Goal: Information Seeking & Learning: Learn about a topic

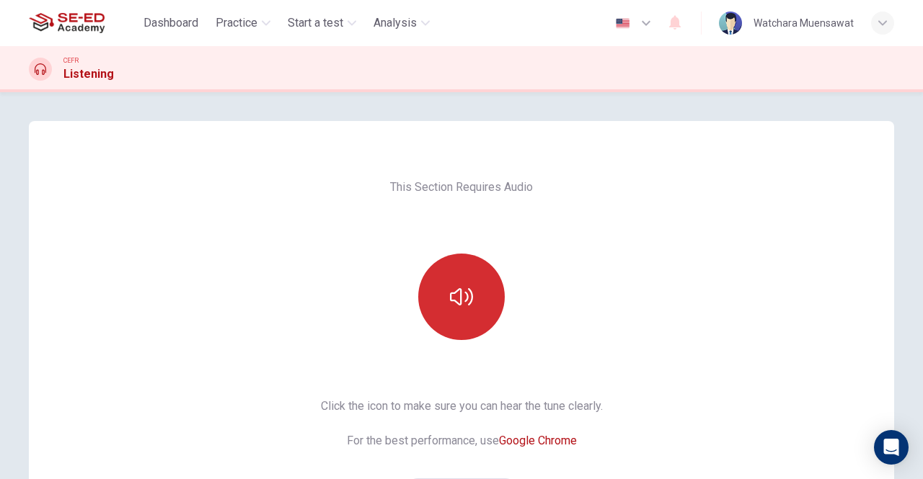
click at [474, 298] on button "button" at bounding box center [461, 297] width 87 height 87
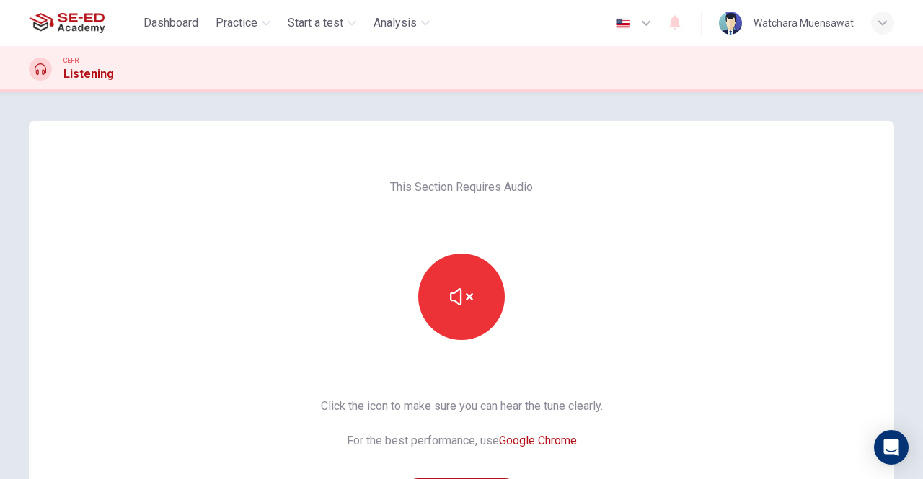
scroll to position [144, 0]
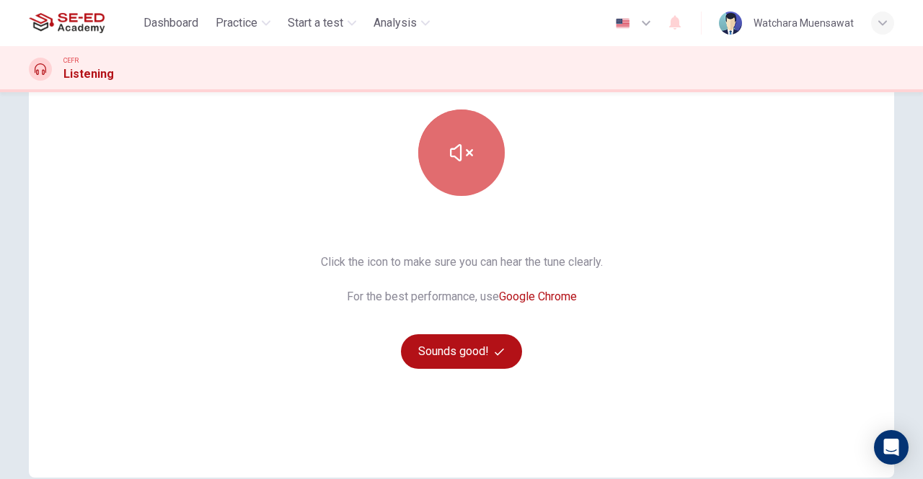
click at [474, 162] on button "button" at bounding box center [461, 153] width 87 height 87
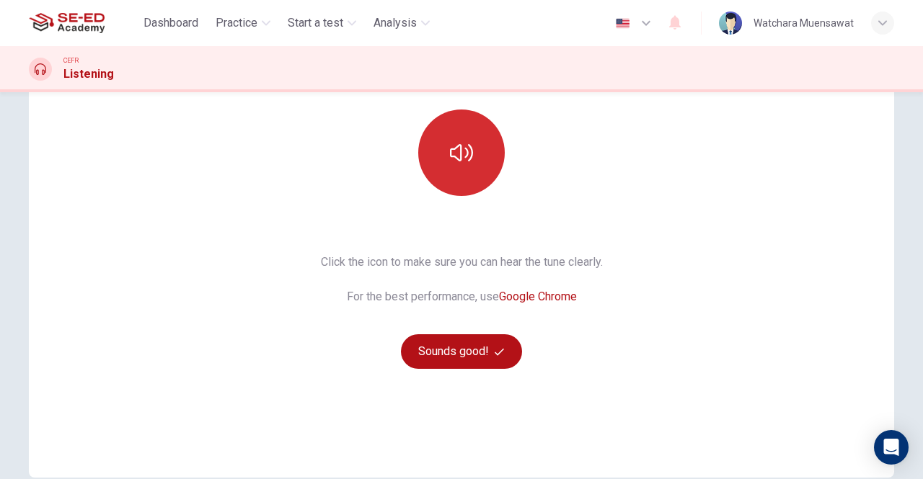
click at [477, 164] on button "button" at bounding box center [461, 153] width 87 height 87
click at [474, 161] on button "button" at bounding box center [461, 153] width 87 height 87
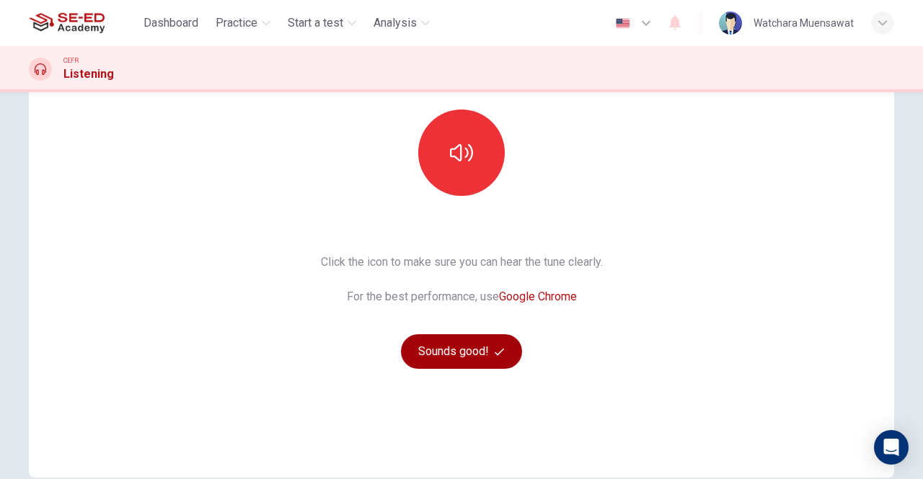
click at [465, 349] on button "Sounds good!" at bounding box center [461, 351] width 121 height 35
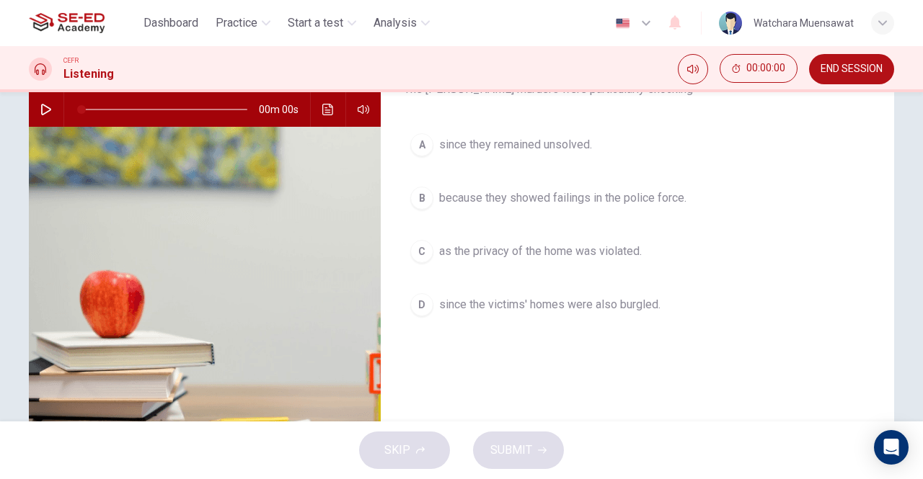
scroll to position [0, 0]
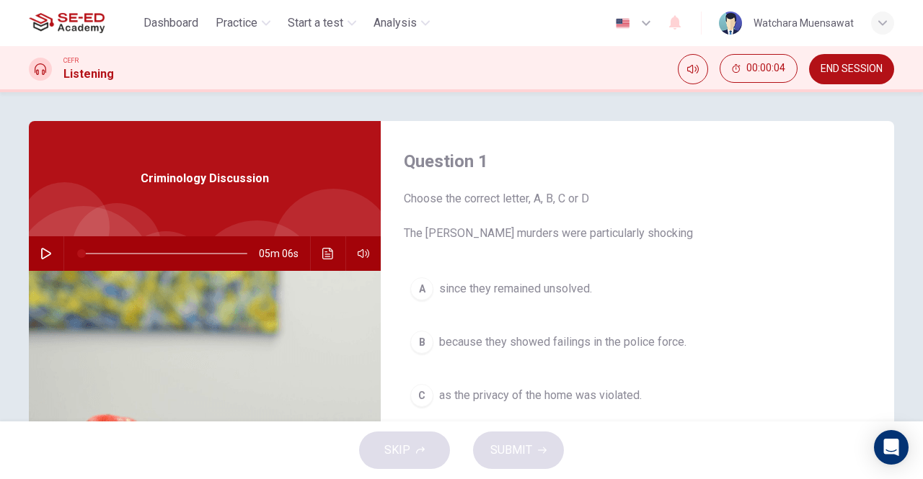
click at [45, 254] on icon "button" at bounding box center [46, 254] width 10 height 12
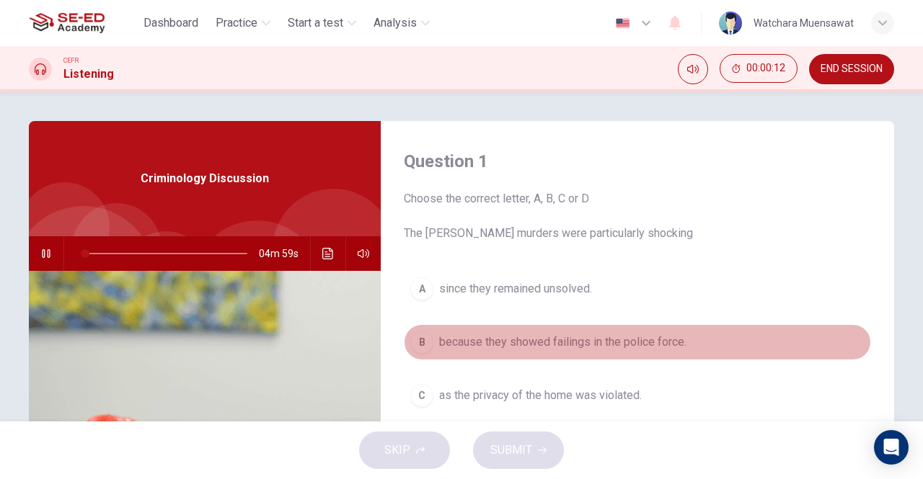
click at [539, 349] on span "because they showed failings in the police force." at bounding box center [562, 342] width 247 height 17
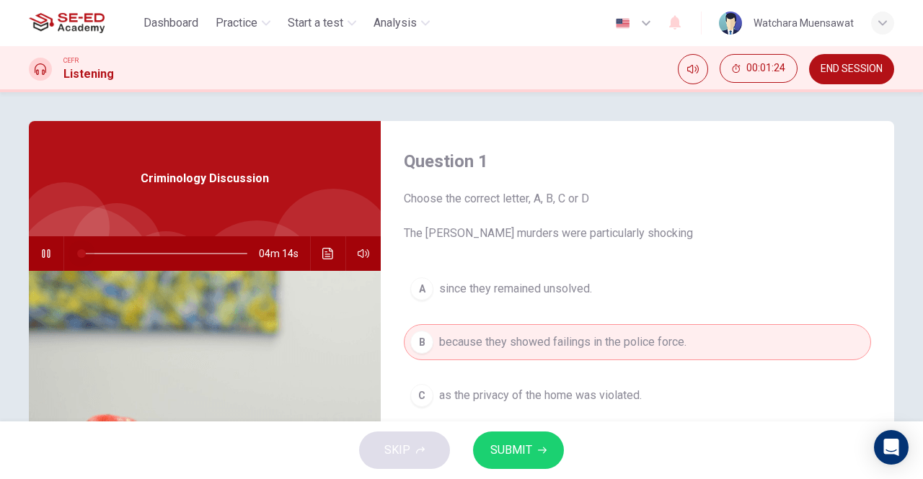
drag, startPoint x: 124, startPoint y: 251, endPoint x: 50, endPoint y: 254, distance: 74.3
click at [50, 253] on div "04m 14s" at bounding box center [205, 253] width 352 height 35
click at [40, 251] on icon "button" at bounding box center [46, 254] width 12 height 12
click at [86, 253] on span at bounding box center [90, 253] width 9 height 9
click at [84, 253] on span at bounding box center [88, 253] width 9 height 9
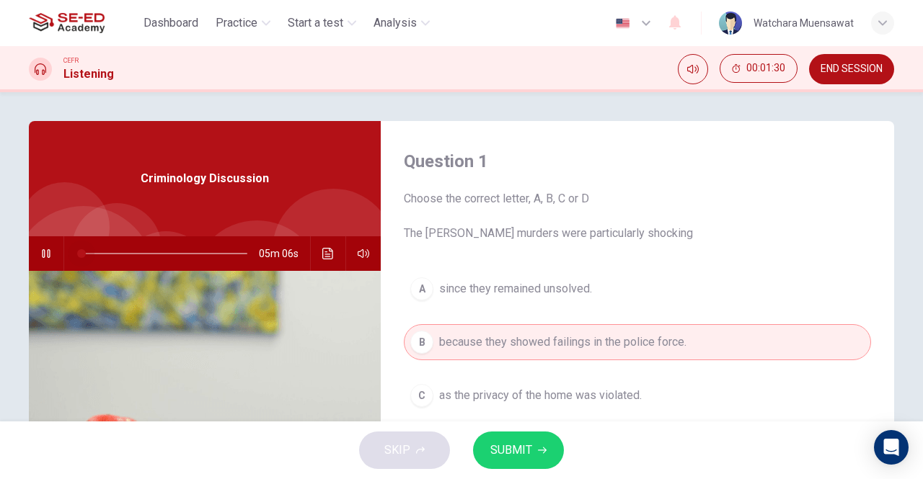
drag, startPoint x: 84, startPoint y: 253, endPoint x: 71, endPoint y: 256, distance: 13.3
click at [77, 256] on span at bounding box center [81, 253] width 9 height 9
click at [40, 252] on icon "button" at bounding box center [46, 254] width 12 height 12
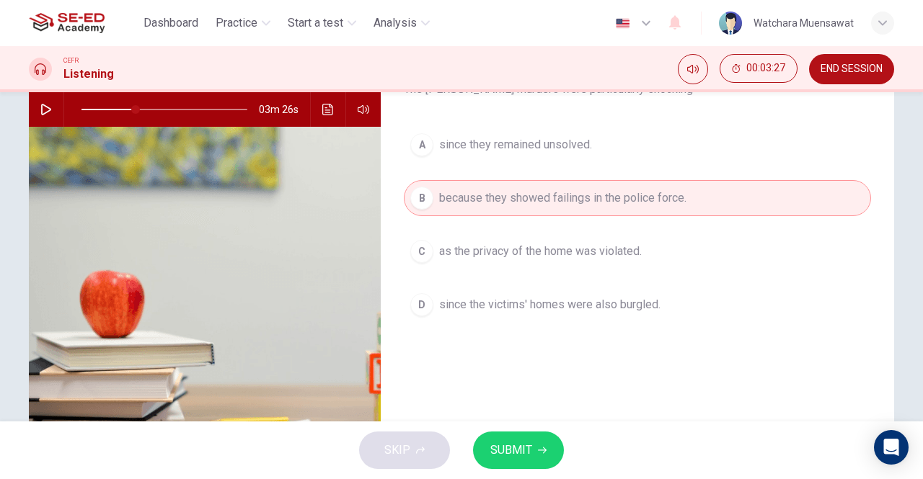
click at [422, 249] on div "C" at bounding box center [421, 251] width 23 height 23
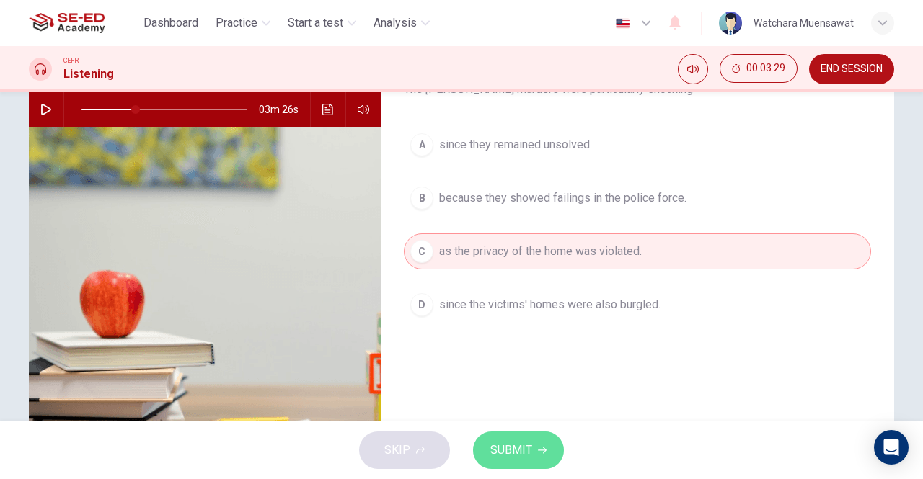
click at [515, 443] on span "SUBMIT" at bounding box center [511, 450] width 42 height 20
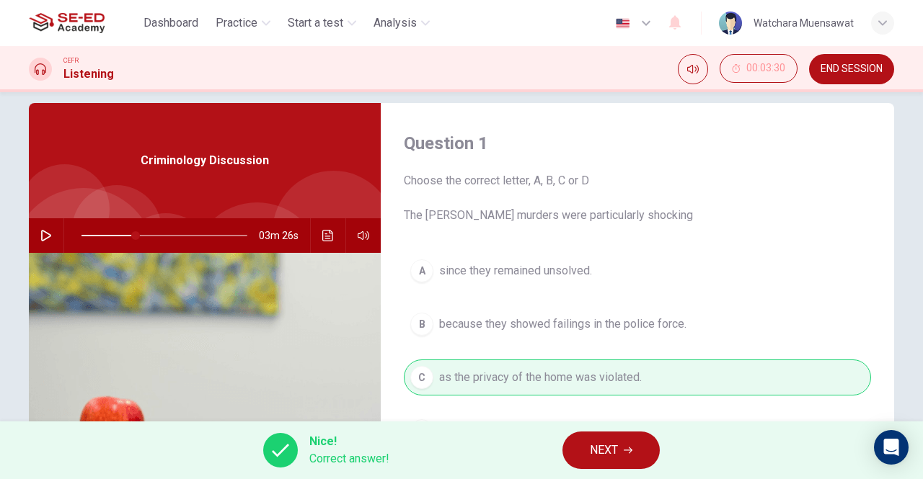
scroll to position [0, 0]
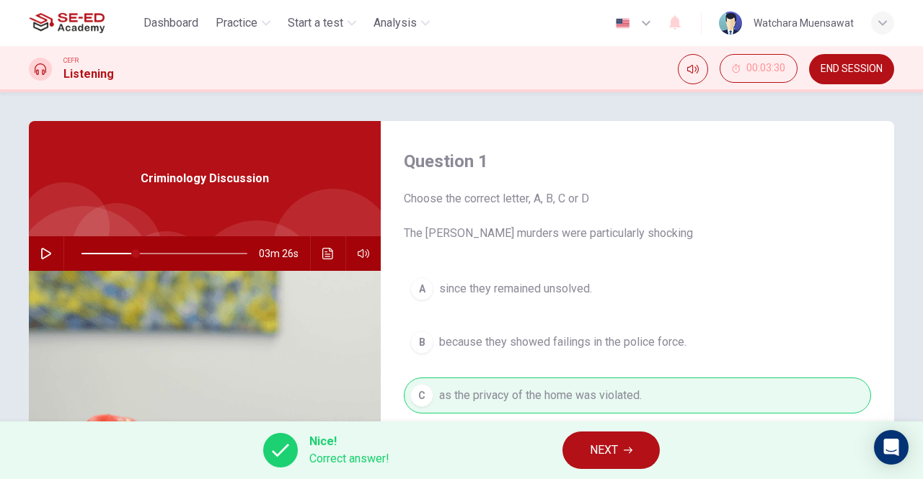
click at [621, 446] on button "NEXT" at bounding box center [610, 450] width 97 height 37
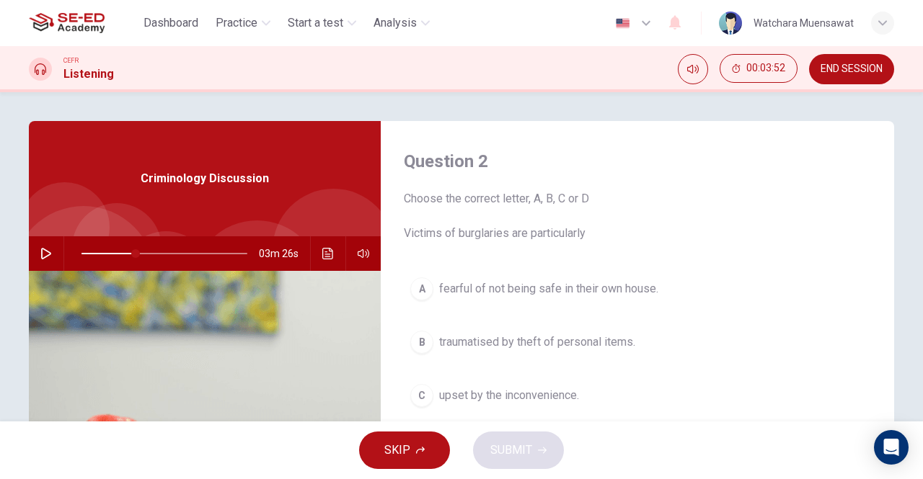
click at [417, 286] on div "A" at bounding box center [421, 289] width 23 height 23
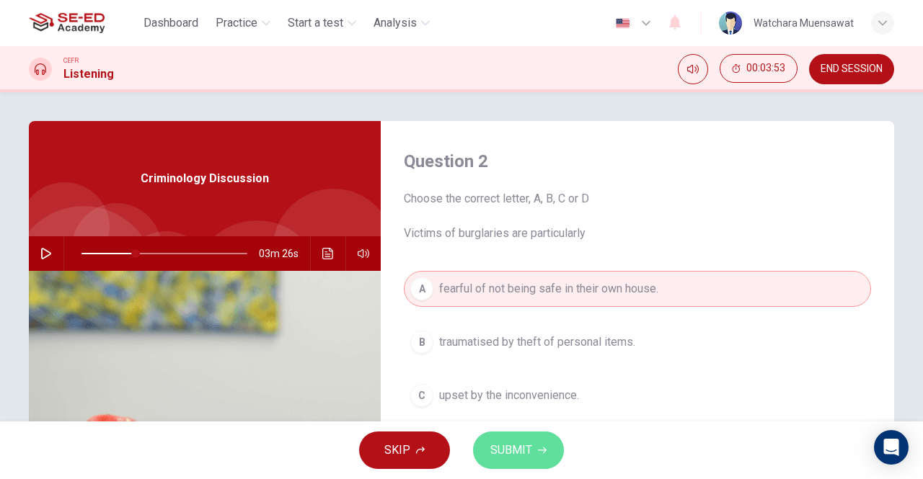
click at [516, 449] on span "SUBMIT" at bounding box center [511, 450] width 42 height 20
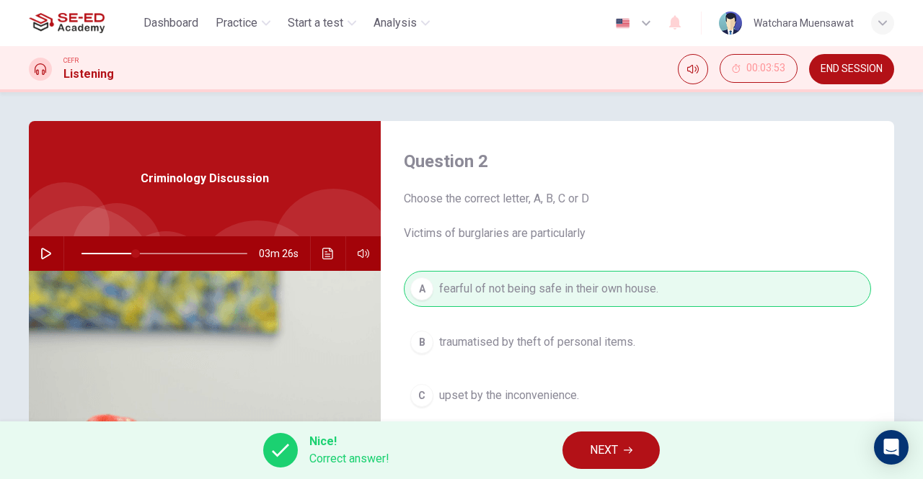
click at [611, 451] on span "NEXT" at bounding box center [604, 450] width 28 height 20
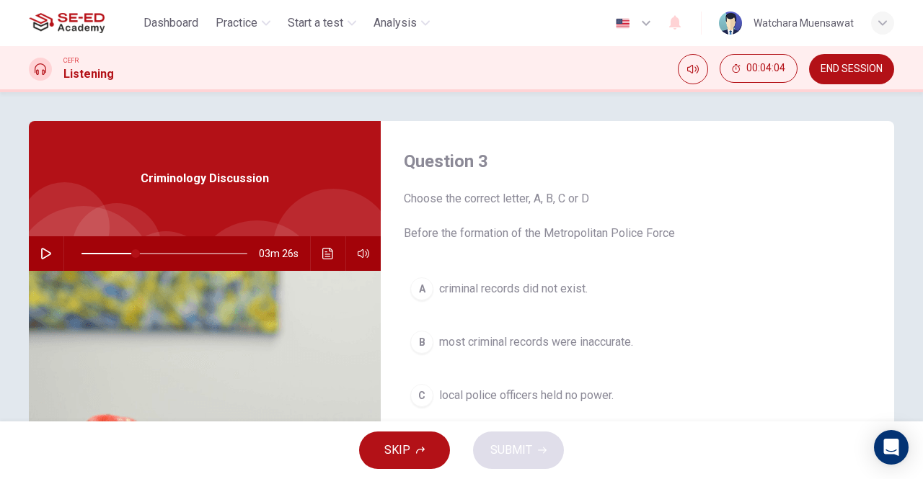
scroll to position [144, 0]
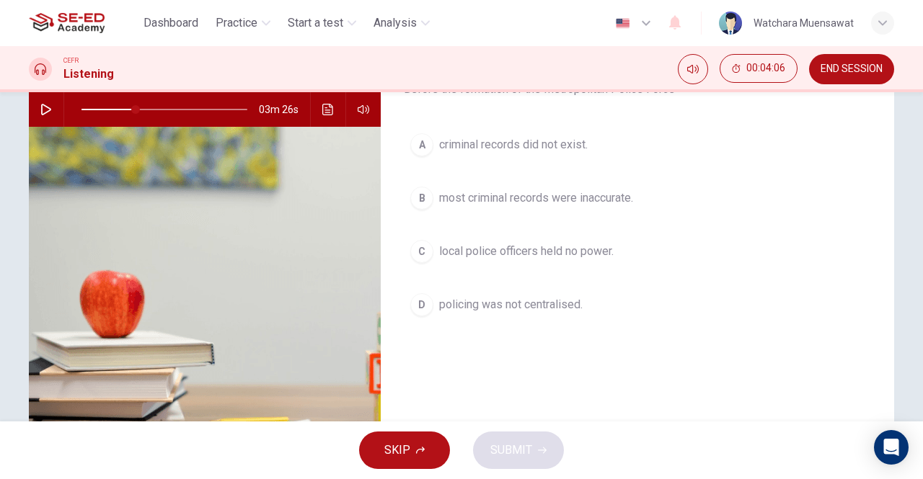
click at [40, 104] on icon "button" at bounding box center [46, 110] width 12 height 12
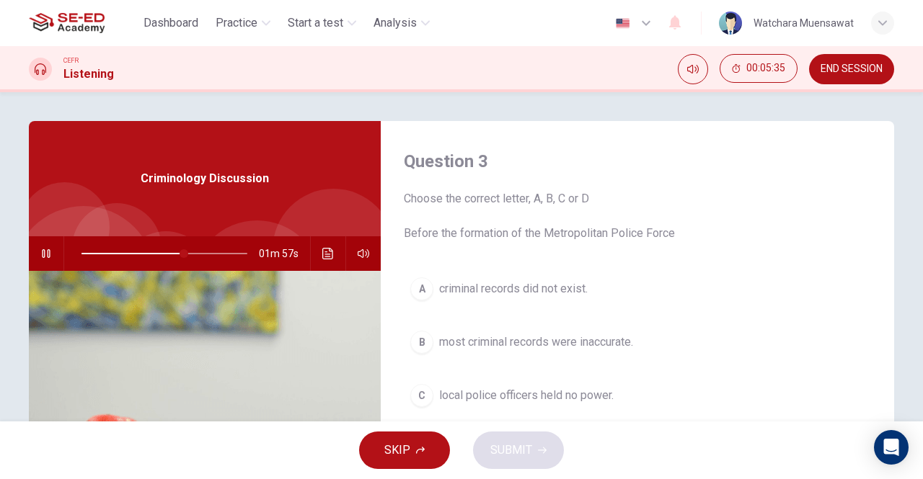
click at [40, 254] on icon "button" at bounding box center [46, 254] width 12 height 12
drag, startPoint x: 541, startPoint y: 235, endPoint x: 617, endPoint y: 238, distance: 75.7
click at [617, 238] on span "Choose the correct letter, A, B, C or D Before the formation of the Metropolita…" at bounding box center [637, 216] width 467 height 52
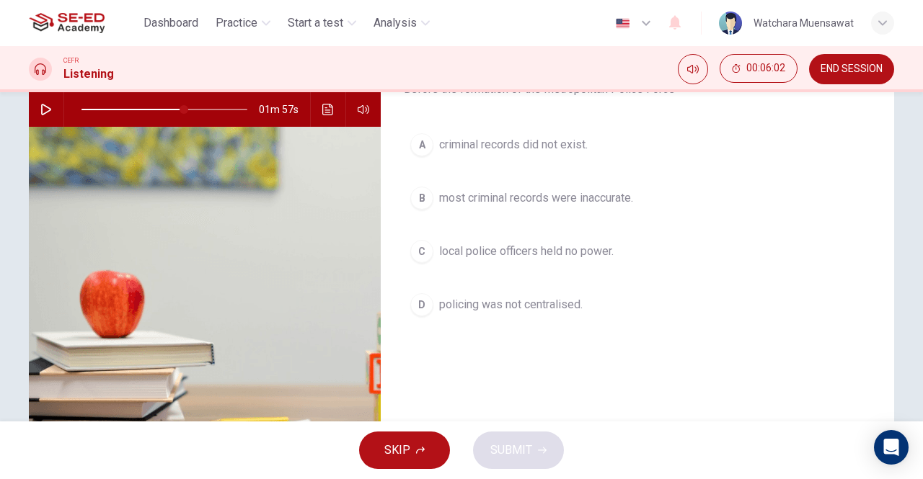
drag, startPoint x: 415, startPoint y: 197, endPoint x: 424, endPoint y: 211, distance: 16.8
click at [414, 197] on div "B" at bounding box center [421, 198] width 23 height 23
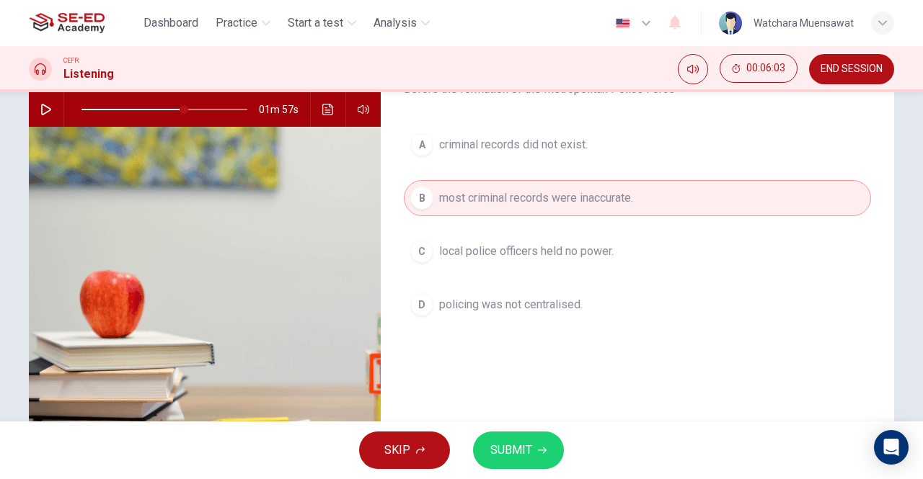
click at [518, 452] on span "SUBMIT" at bounding box center [511, 450] width 42 height 20
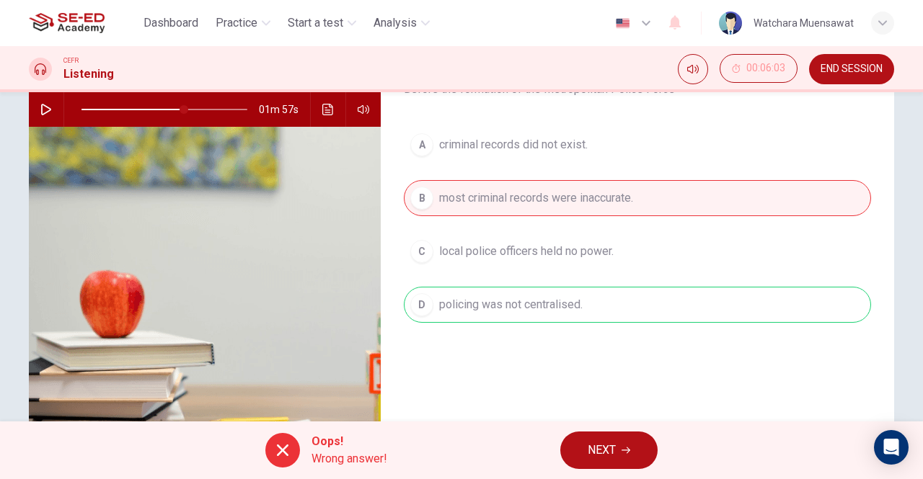
scroll to position [0, 0]
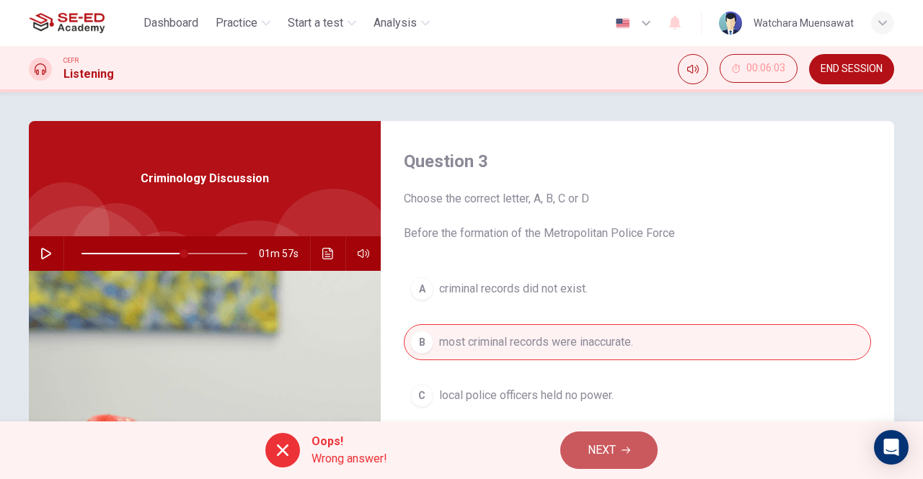
click at [614, 453] on span "NEXT" at bounding box center [601, 450] width 28 height 20
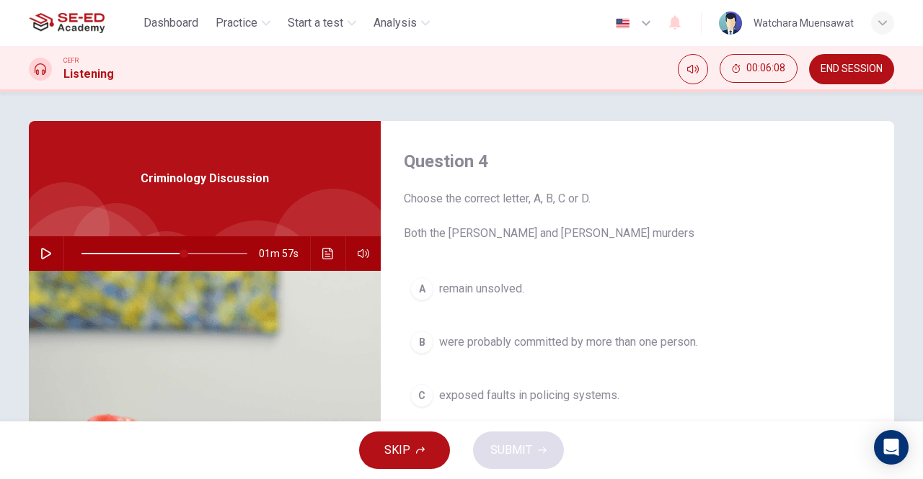
click at [40, 253] on icon "button" at bounding box center [46, 254] width 12 height 12
click at [583, 274] on button "A remain unsolved." at bounding box center [637, 289] width 467 height 36
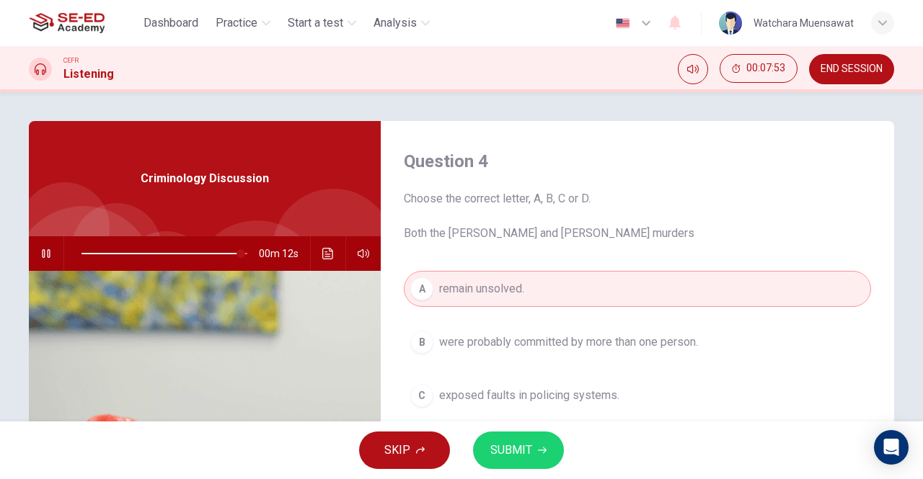
click at [42, 260] on button "button" at bounding box center [46, 253] width 23 height 35
click at [49, 252] on button "button" at bounding box center [46, 253] width 23 height 35
click at [45, 254] on icon "button" at bounding box center [46, 254] width 12 height 12
click at [160, 254] on span at bounding box center [164, 254] width 166 height 20
drag, startPoint x: 162, startPoint y: 255, endPoint x: 135, endPoint y: 262, distance: 28.3
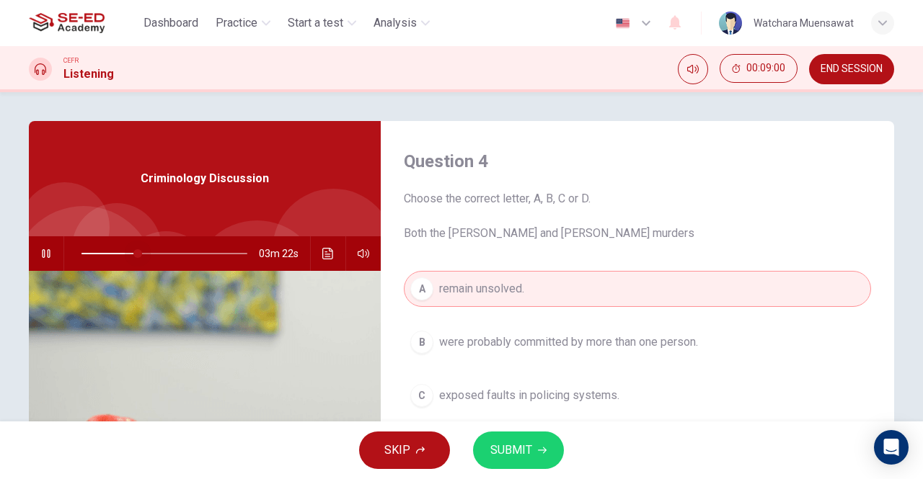
click at [135, 258] on span at bounding box center [137, 253] width 9 height 9
click at [43, 247] on button "button" at bounding box center [46, 253] width 23 height 35
drag, startPoint x: 395, startPoint y: 231, endPoint x: 621, endPoint y: 220, distance: 225.9
click at [618, 219] on div "Question 4 Choose the correct letter, A, B, C or D. Both the Ratcliffe and Ripp…" at bounding box center [637, 371] width 513 height 501
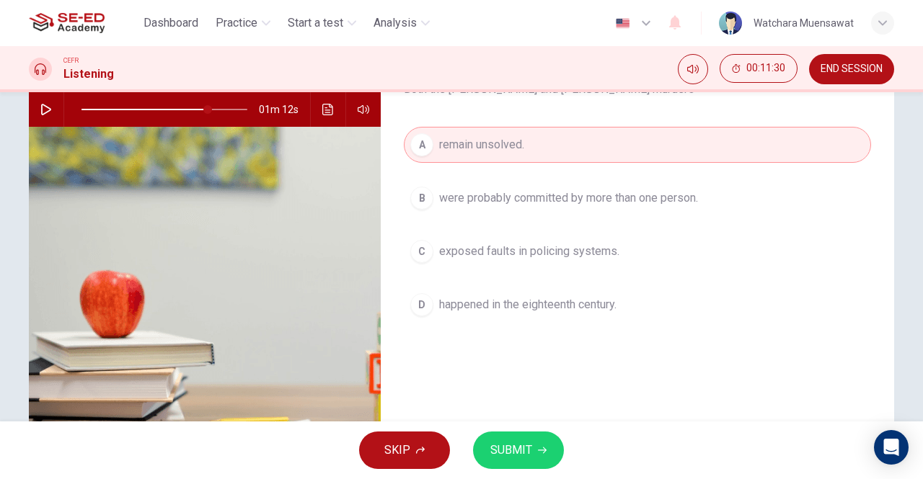
click at [419, 295] on div "D" at bounding box center [421, 304] width 23 height 23
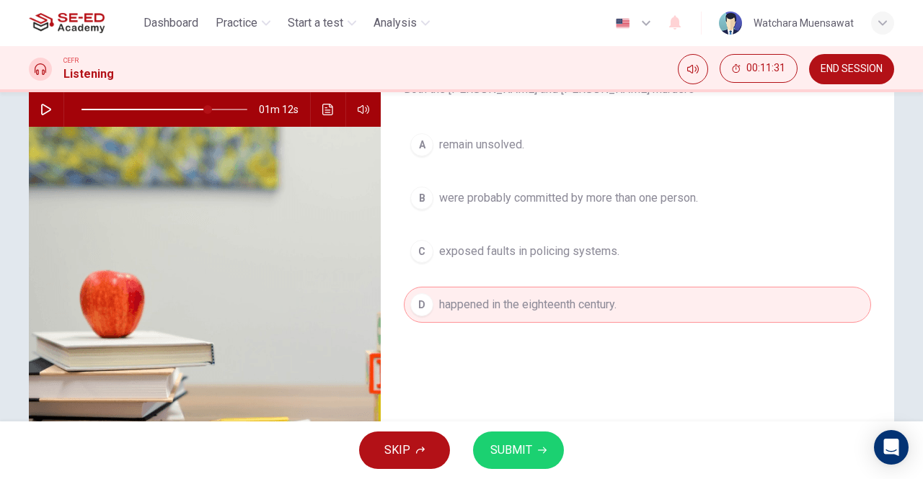
click at [536, 451] on button "SUBMIT" at bounding box center [518, 450] width 91 height 37
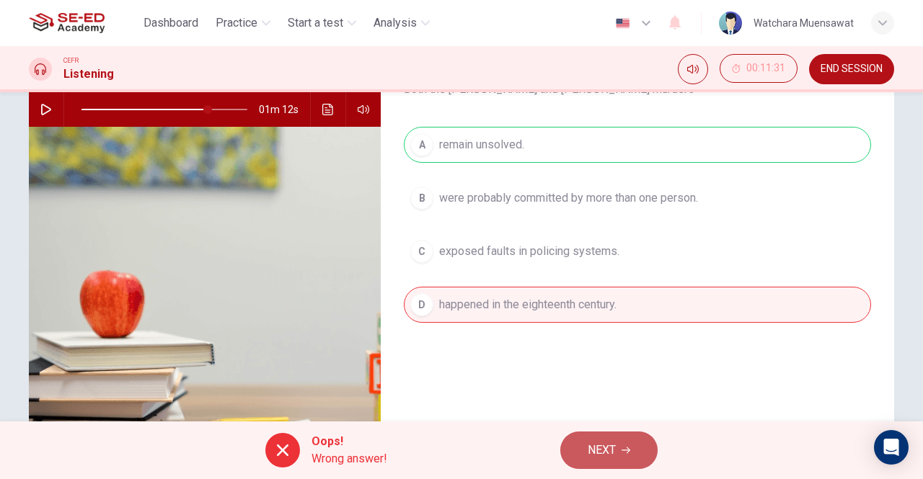
click at [626, 458] on button "NEXT" at bounding box center [608, 450] width 97 height 37
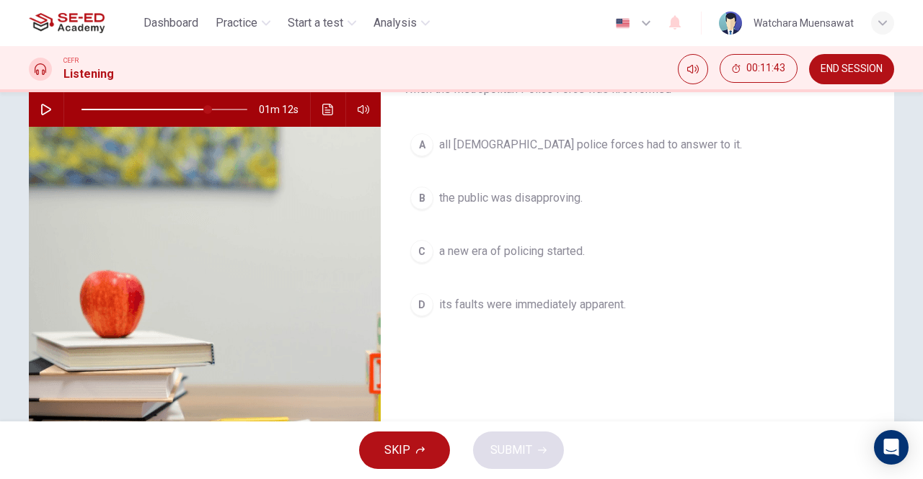
click at [35, 107] on button "button" at bounding box center [46, 109] width 23 height 35
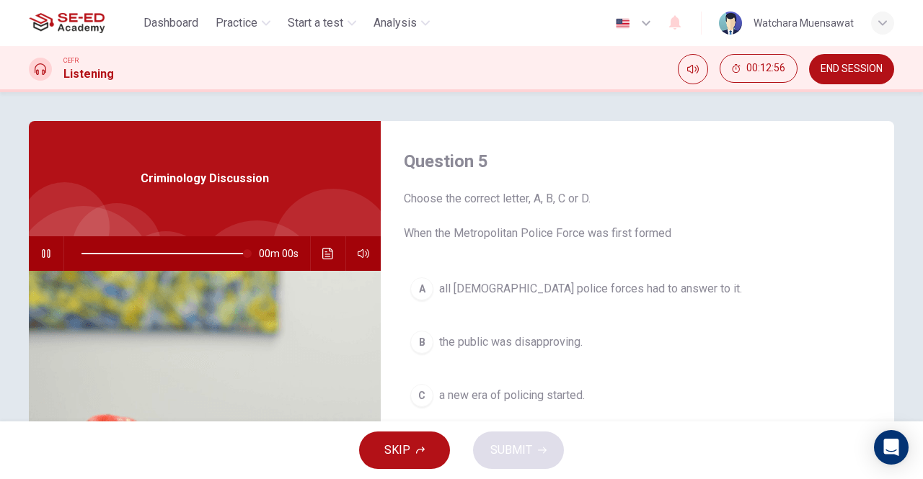
type input "0"
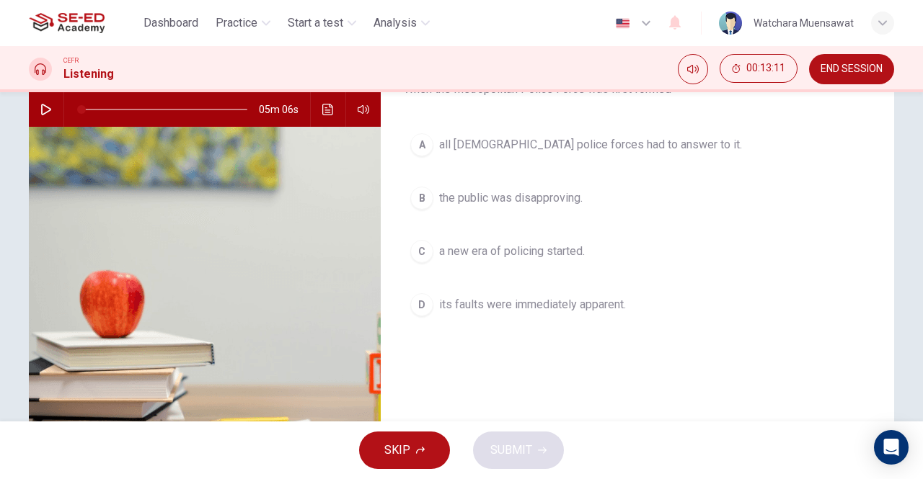
click at [418, 251] on div "C" at bounding box center [421, 251] width 23 height 23
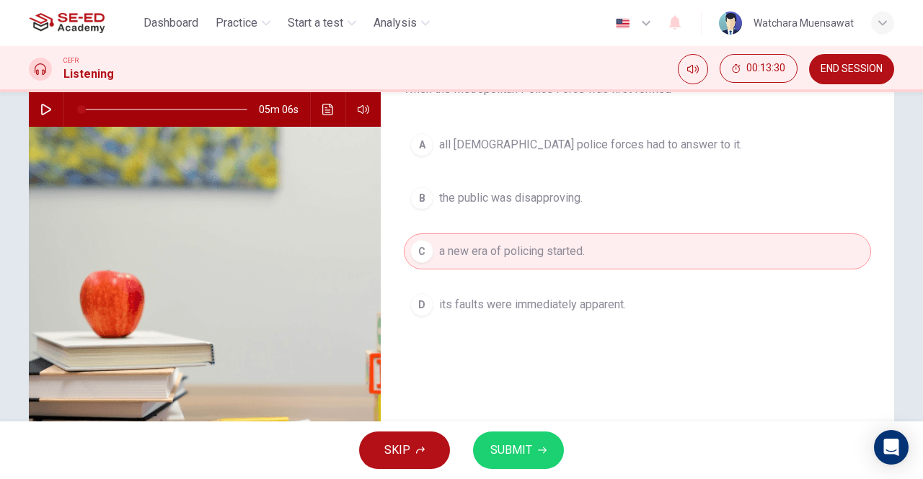
click at [530, 458] on span "SUBMIT" at bounding box center [511, 450] width 42 height 20
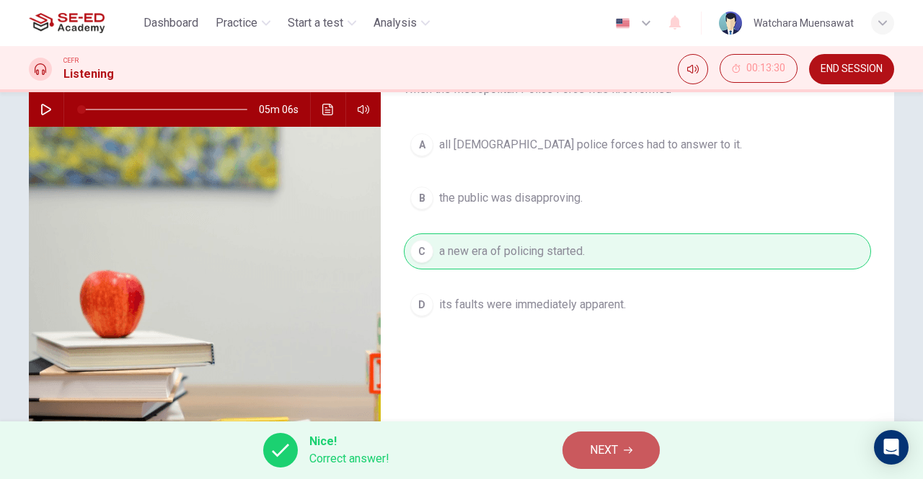
click at [617, 444] on span "NEXT" at bounding box center [604, 450] width 28 height 20
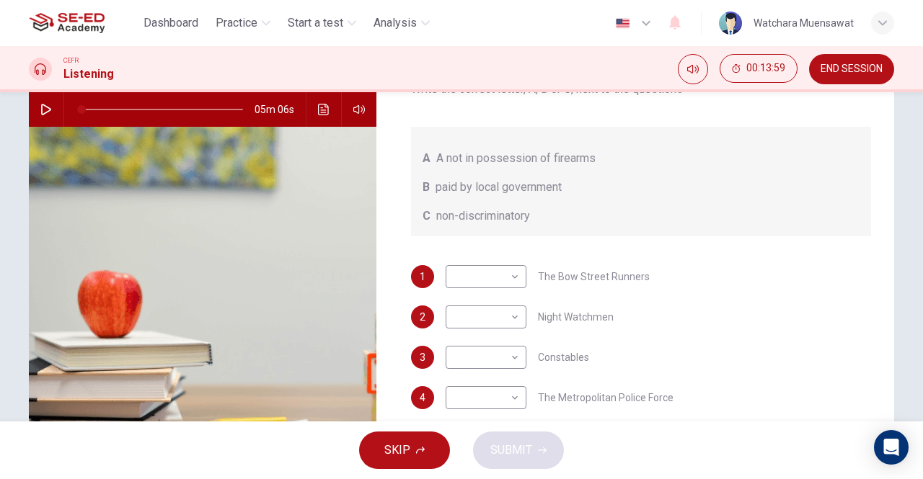
scroll to position [0, 0]
click at [507, 400] on body "This site uses cookies, as explained in our Privacy Policy . If you agree to th…" at bounding box center [461, 239] width 923 height 479
click at [464, 433] on li "B" at bounding box center [481, 433] width 81 height 23
type input "B"
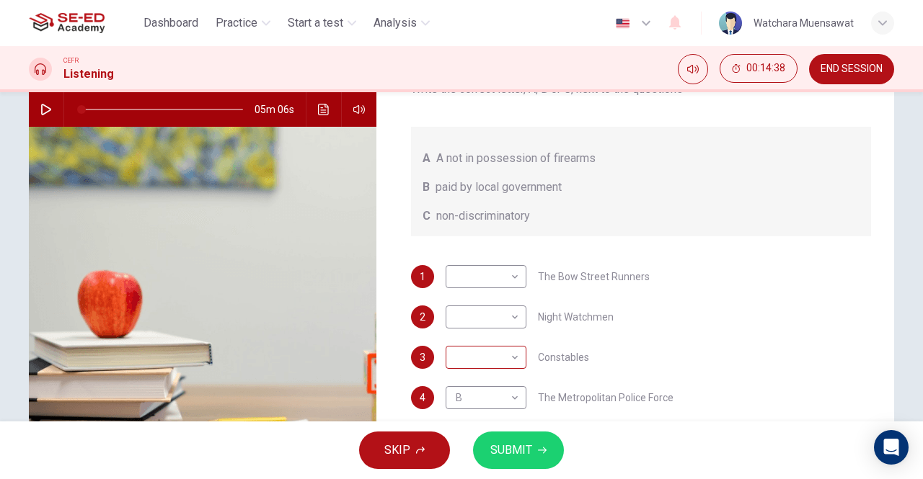
click at [519, 346] on div "​ ​" at bounding box center [485, 357] width 81 height 23
click at [513, 355] on body "This site uses cookies, as explained in our Privacy Policy . If you agree to th…" at bounding box center [461, 239] width 923 height 479
drag, startPoint x: 487, startPoint y: 422, endPoint x: 487, endPoint y: 413, distance: 9.4
click at [486, 422] on li "C" at bounding box center [481, 426] width 81 height 23
type input "C"
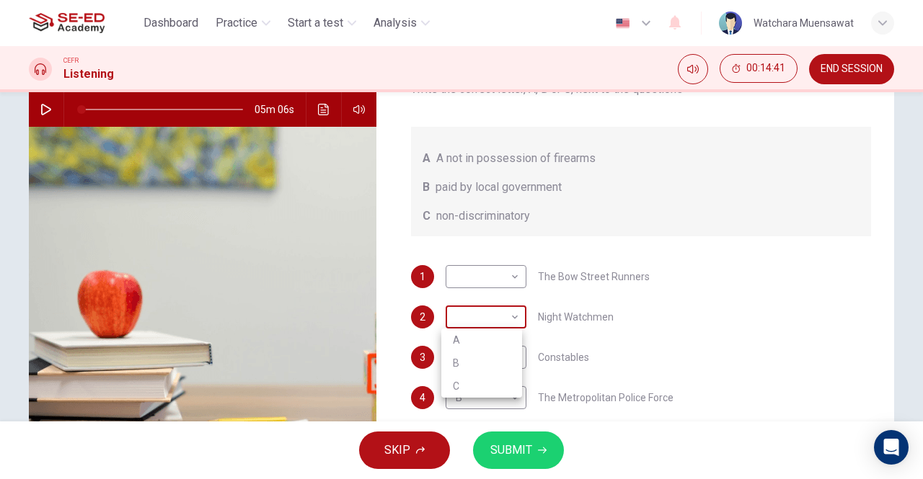
click at [507, 324] on body "This site uses cookies, as explained in our Privacy Policy . If you agree to th…" at bounding box center [461, 239] width 923 height 479
click at [528, 347] on div at bounding box center [461, 239] width 923 height 479
click at [518, 311] on div "​ ​" at bounding box center [485, 317] width 81 height 23
click at [513, 313] on body "This site uses cookies, as explained in our Privacy Policy . If you agree to th…" at bounding box center [461, 239] width 923 height 479
click at [510, 275] on div at bounding box center [461, 239] width 923 height 479
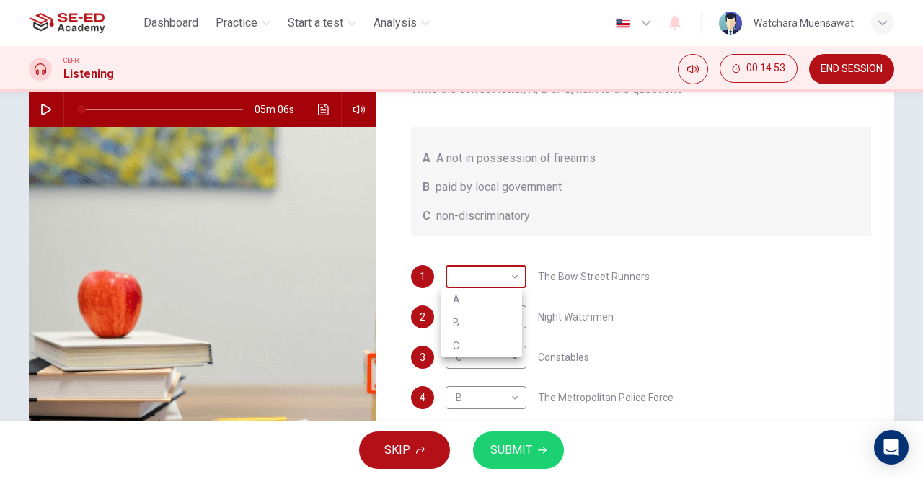
click at [515, 272] on body "This site uses cookies, as explained in our Privacy Policy . If you agree to th…" at bounding box center [461, 239] width 923 height 479
click at [504, 324] on li "B" at bounding box center [481, 322] width 81 height 23
type input "B"
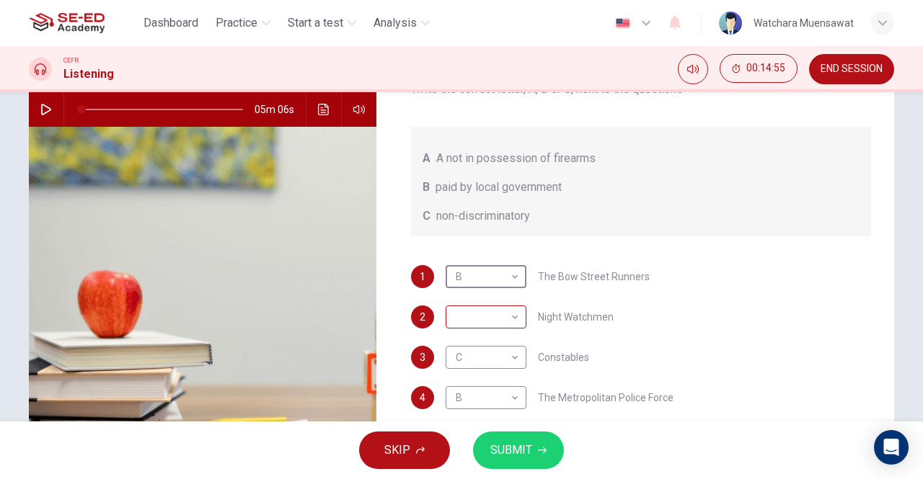
click at [508, 321] on body "This site uses cookies, as explained in our Privacy Policy . If you agree to th…" at bounding box center [461, 239] width 923 height 479
click at [507, 332] on li "A" at bounding box center [481, 340] width 81 height 23
type input "A"
click at [520, 443] on span "SUBMIT" at bounding box center [511, 450] width 42 height 20
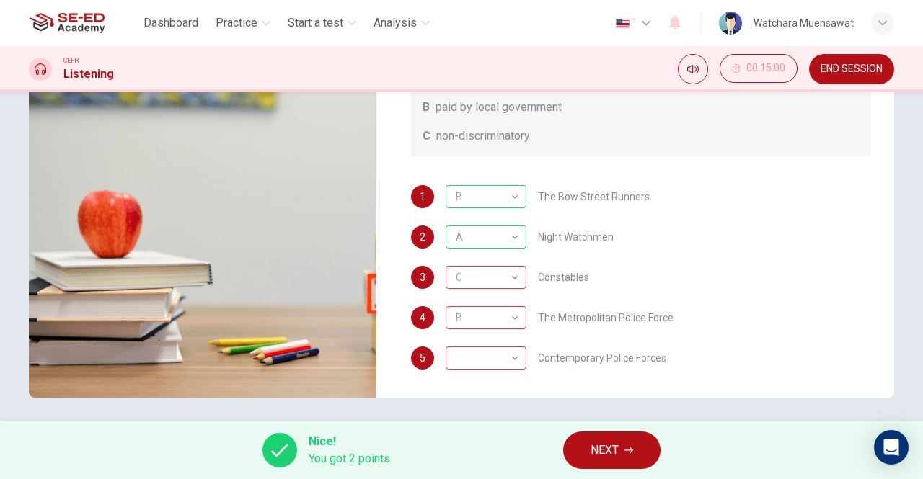
scroll to position [229, 0]
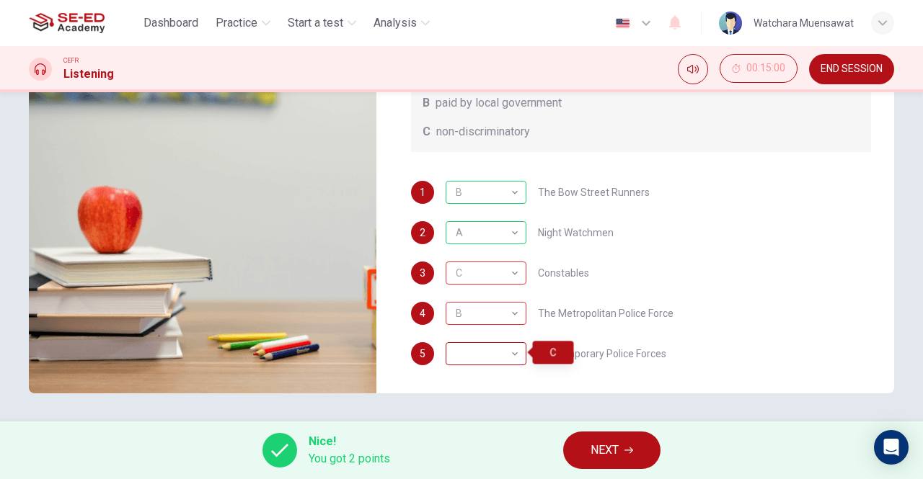
click at [516, 352] on div "​" at bounding box center [483, 354] width 76 height 41
click at [618, 449] on span "NEXT" at bounding box center [604, 450] width 28 height 20
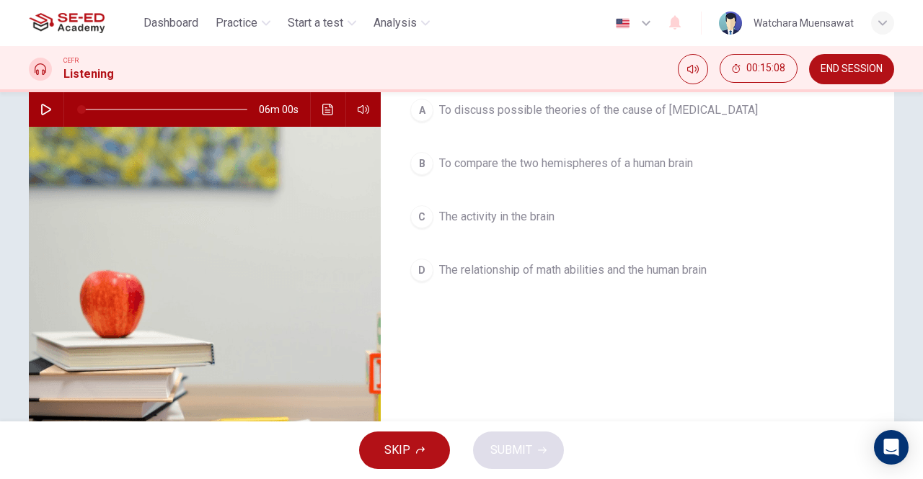
scroll to position [0, 0]
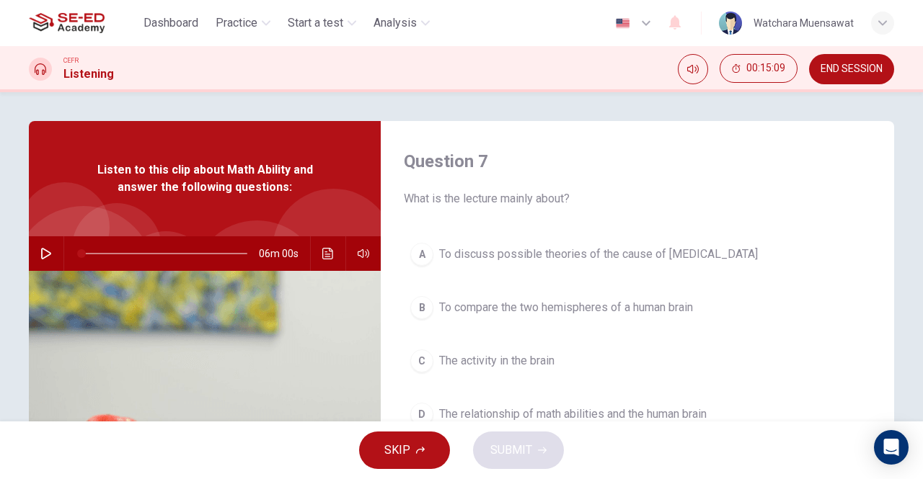
click at [44, 247] on button "button" at bounding box center [46, 253] width 23 height 35
click at [363, 104] on div "Question 7 What is the lecture mainly about? A To discuss possible theories of …" at bounding box center [461, 256] width 923 height 329
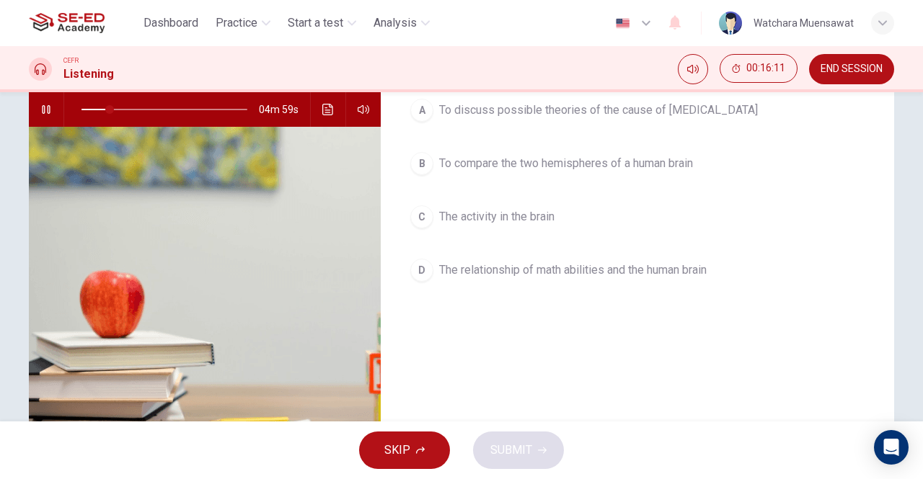
click at [40, 112] on icon "button" at bounding box center [46, 110] width 12 height 12
click at [422, 272] on div "D" at bounding box center [421, 270] width 23 height 23
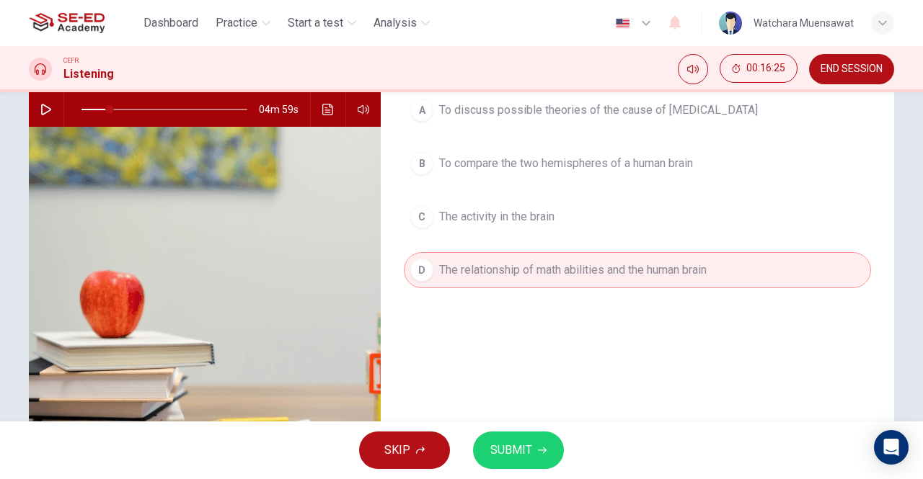
click at [517, 444] on span "SUBMIT" at bounding box center [511, 450] width 42 height 20
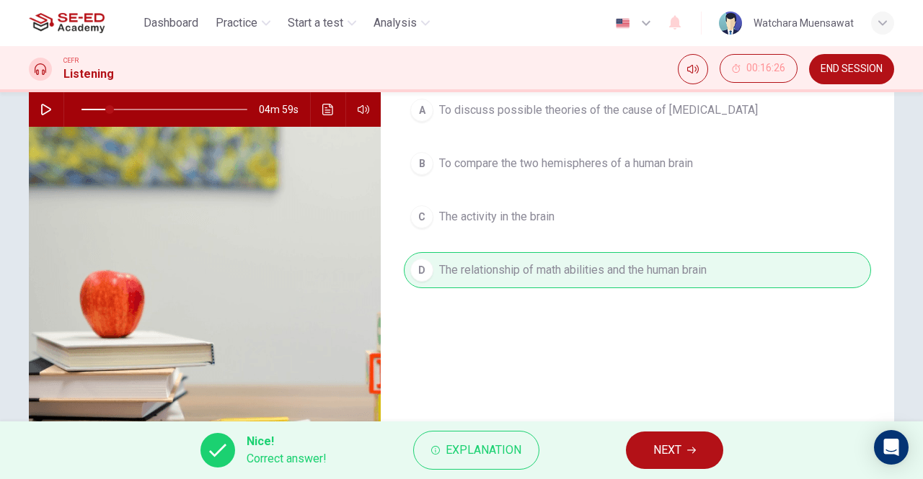
click at [670, 458] on span "NEXT" at bounding box center [667, 450] width 28 height 20
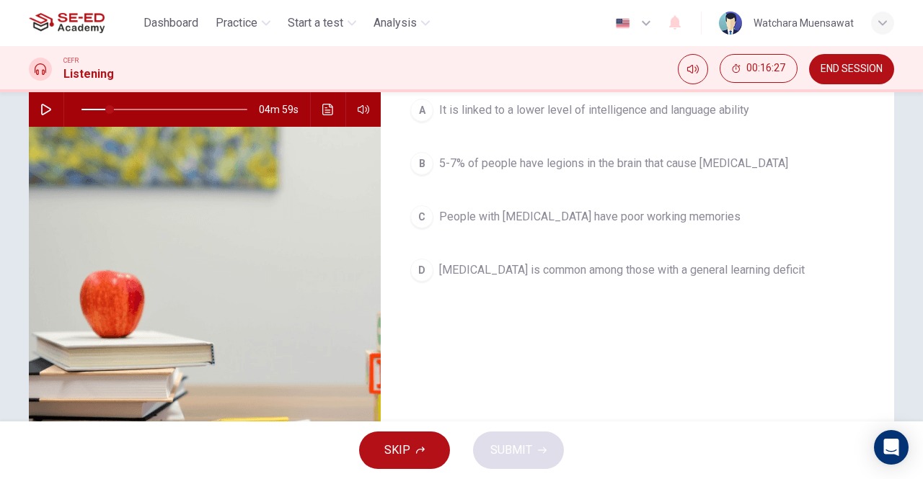
scroll to position [0, 0]
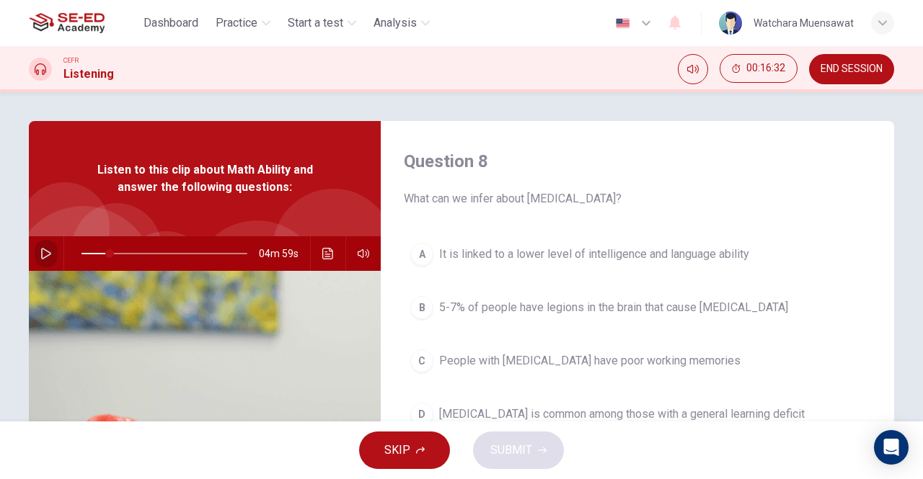
click at [35, 254] on button "button" at bounding box center [46, 253] width 23 height 35
click at [40, 252] on icon "button" at bounding box center [46, 254] width 12 height 12
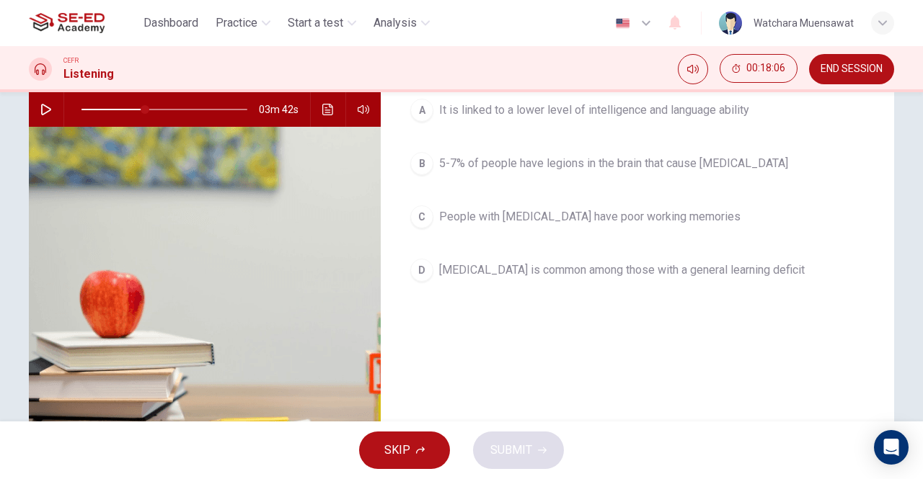
click at [420, 216] on div "C" at bounding box center [421, 216] width 23 height 23
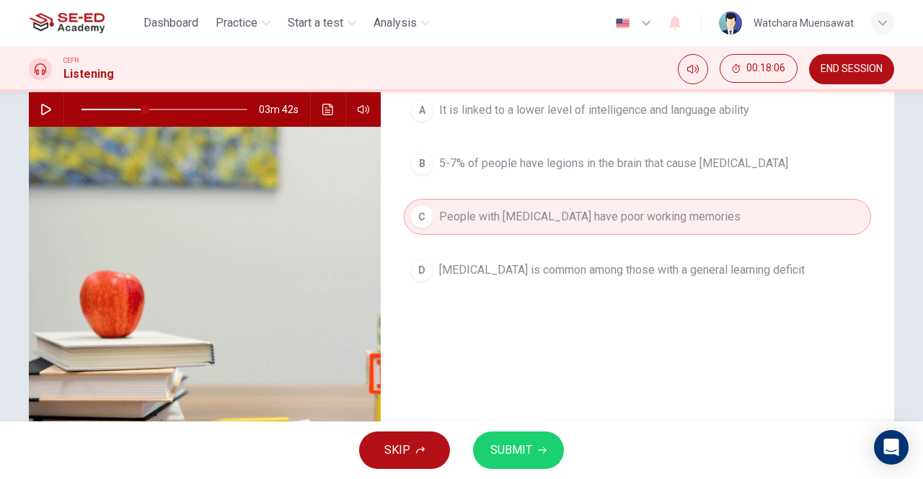
scroll to position [0, 0]
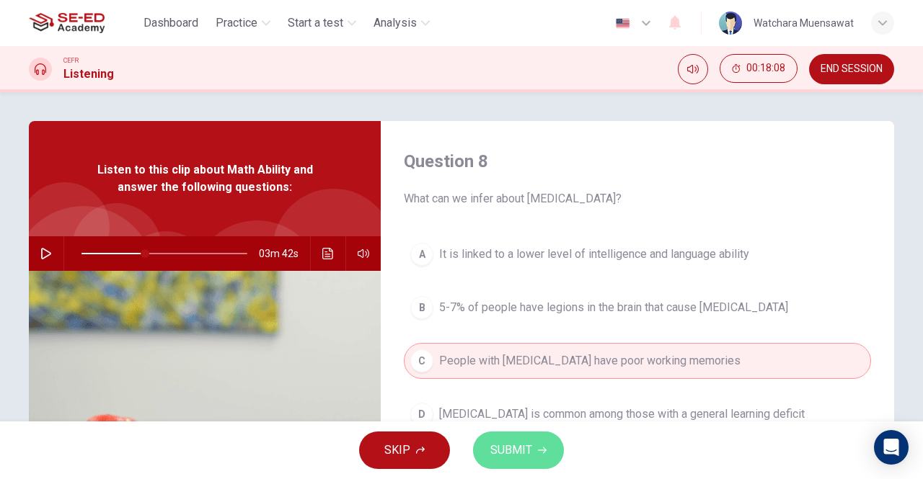
click at [533, 448] on button "SUBMIT" at bounding box center [518, 450] width 91 height 37
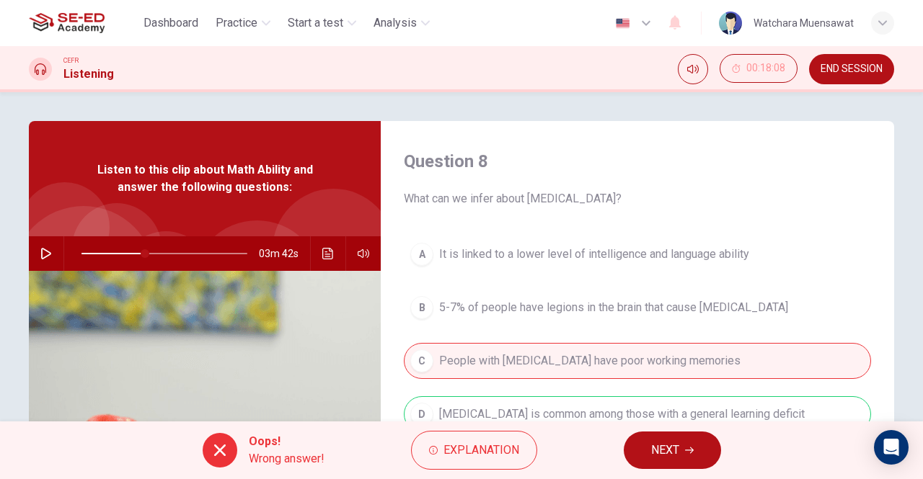
scroll to position [144, 0]
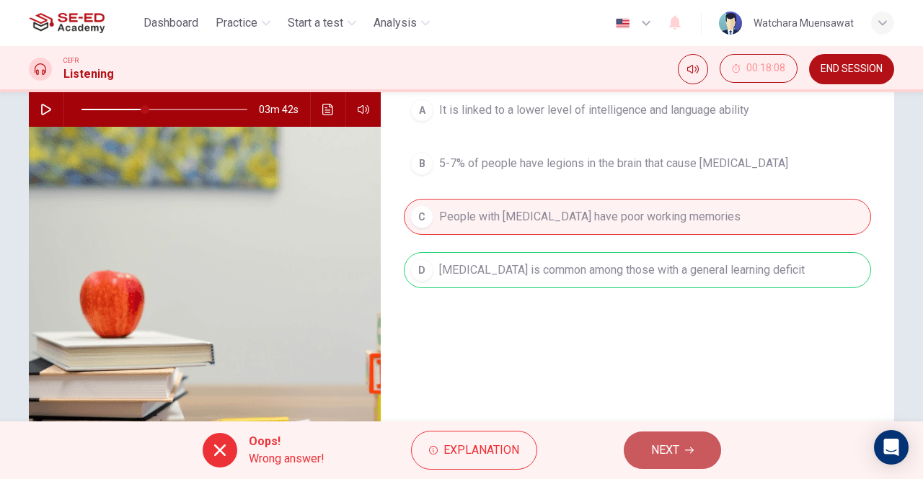
click at [692, 443] on button "NEXT" at bounding box center [672, 450] width 97 height 37
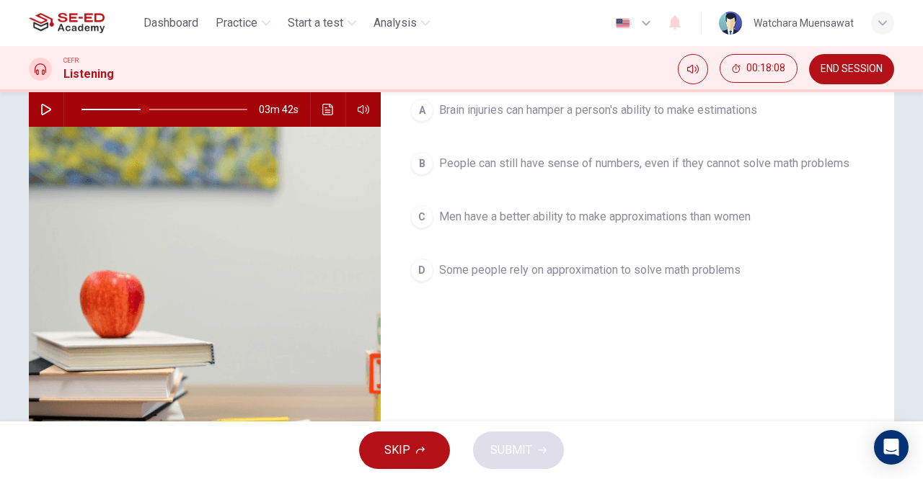
scroll to position [0, 0]
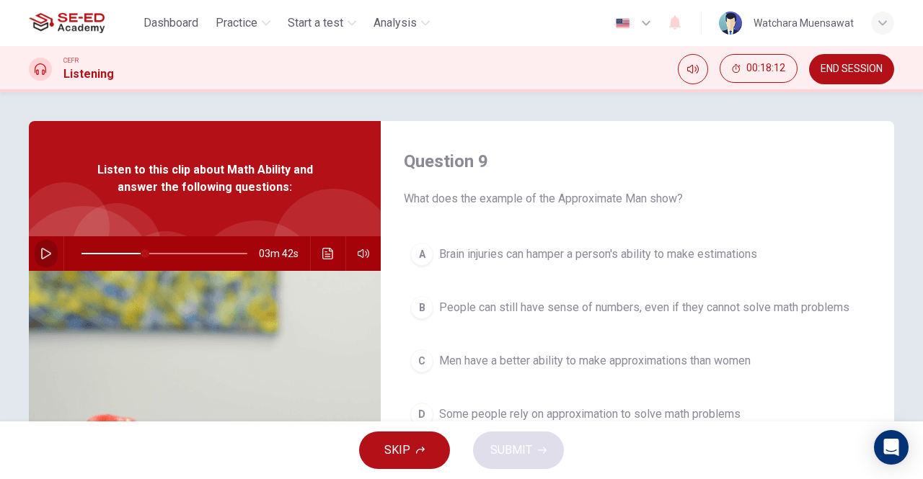
click at [47, 254] on icon "button" at bounding box center [46, 254] width 12 height 12
click at [43, 250] on icon "button" at bounding box center [46, 254] width 12 height 12
click at [412, 449] on button "SKIP" at bounding box center [404, 450] width 91 height 37
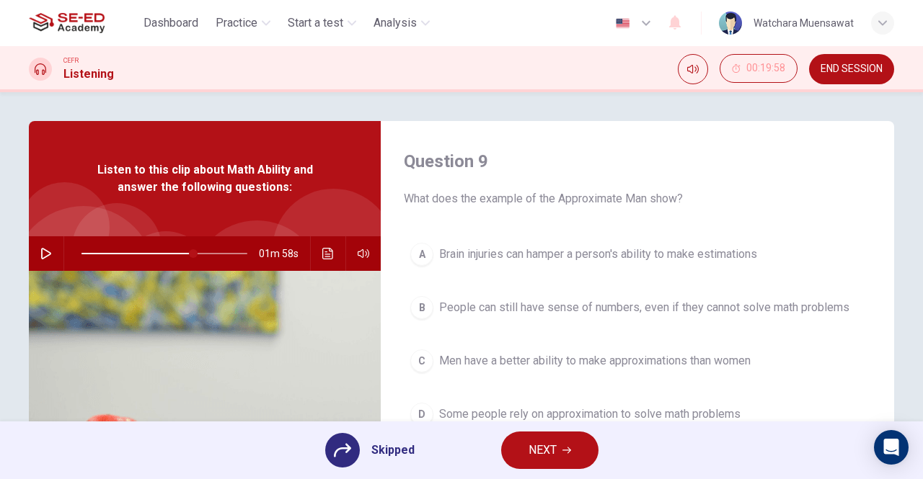
click at [425, 308] on div "A Brain injuries can hamper a person's ability to make estimations B People can…" at bounding box center [637, 348] width 467 height 225
click at [417, 311] on div "A Brain injuries can hamper a person's ability to make estimations B People can…" at bounding box center [637, 348] width 467 height 225
click at [344, 445] on icon at bounding box center [342, 450] width 17 height 17
drag, startPoint x: 371, startPoint y: 451, endPoint x: 331, endPoint y: 397, distance: 66.5
click at [371, 450] on div "Skipped" at bounding box center [369, 450] width 89 height 35
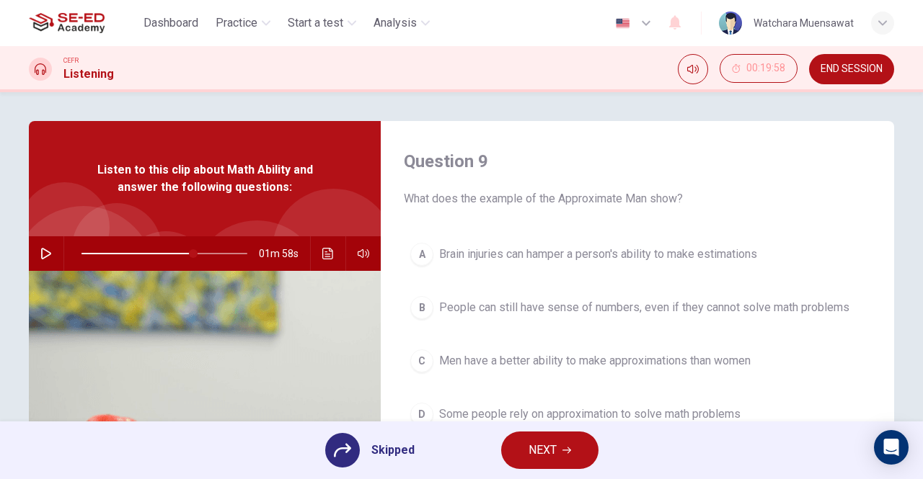
scroll to position [144, 0]
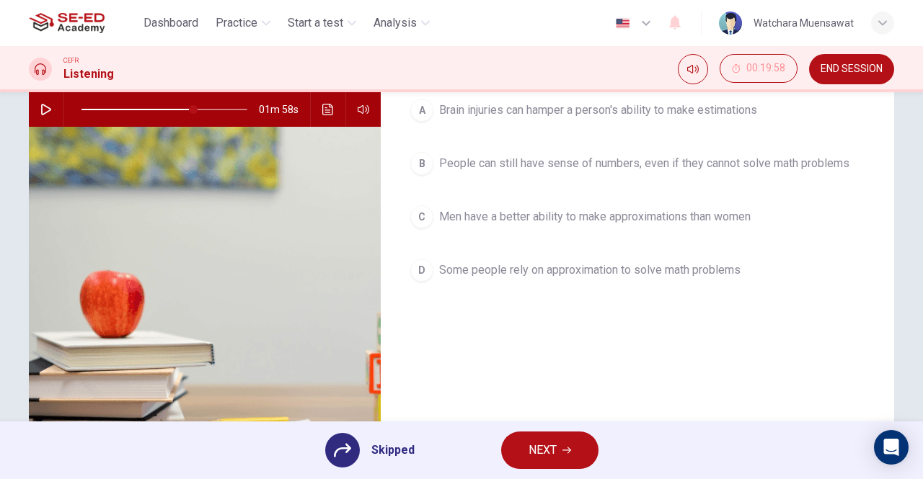
click at [435, 167] on div "A Brain injuries can hamper a person's ability to make estimations B People can…" at bounding box center [637, 204] width 467 height 225
click at [422, 164] on div "A Brain injuries can hamper a person's ability to make estimations B People can…" at bounding box center [637, 204] width 467 height 225
click at [566, 459] on button "NEXT" at bounding box center [549, 450] width 97 height 37
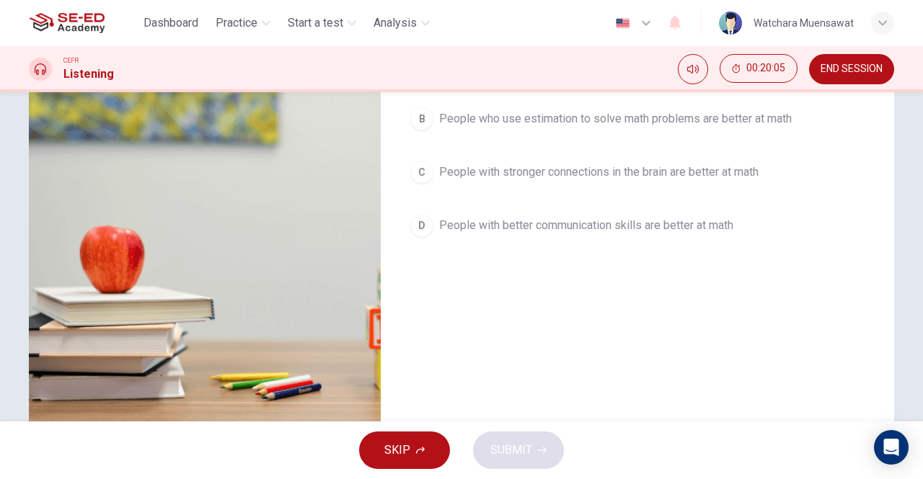
scroll to position [229, 0]
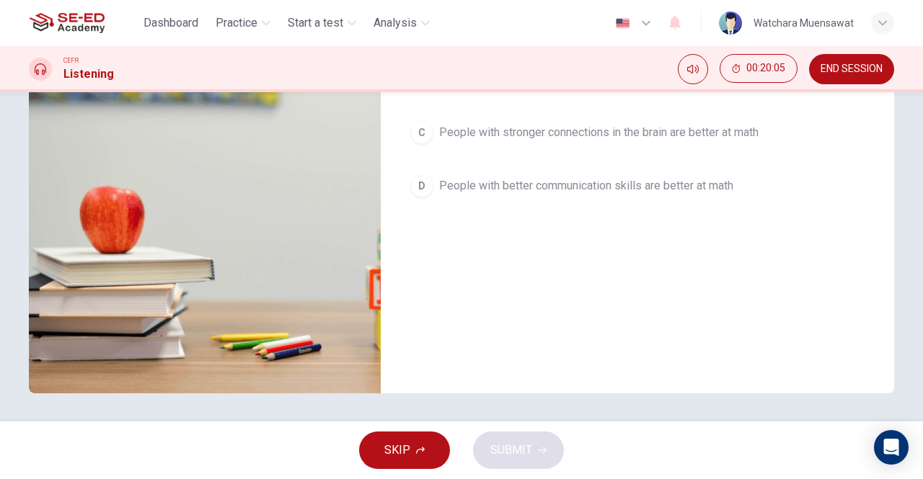
click at [518, 281] on div "Question 10 What was discovered at UT Dallas's Center for Vital Longevity? A He…" at bounding box center [637, 143] width 513 height 501
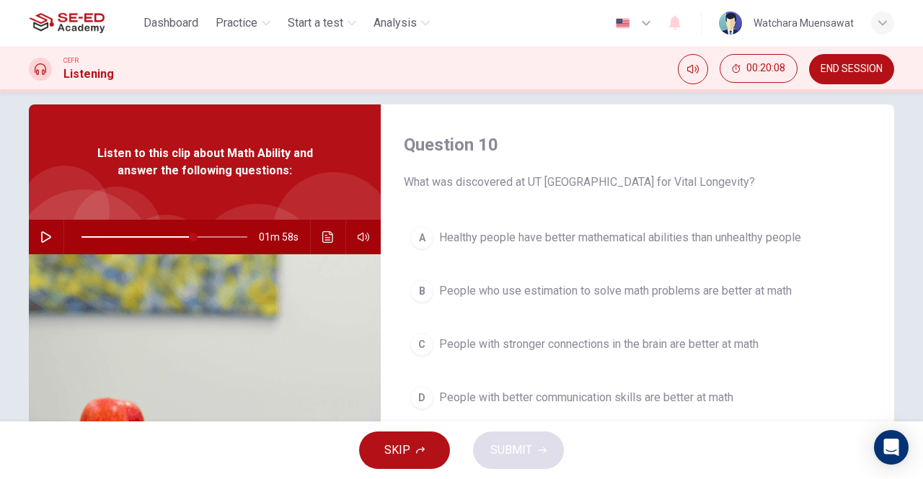
scroll to position [0, 0]
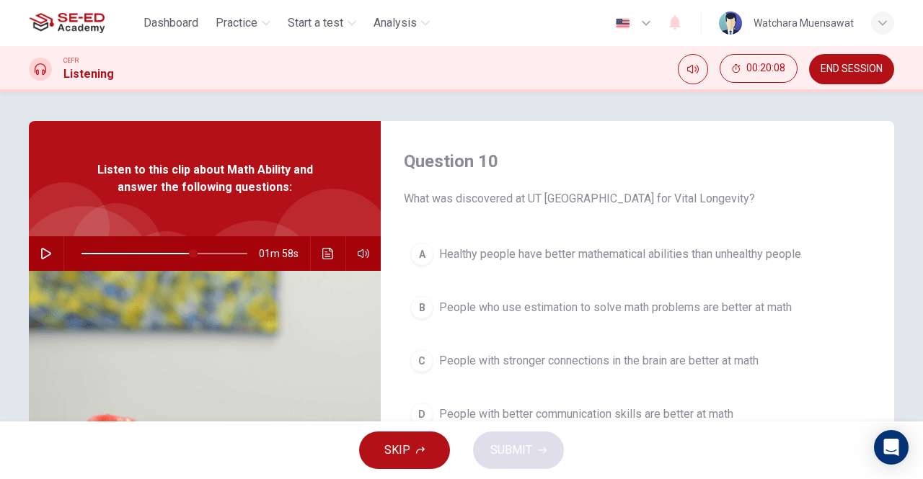
click at [418, 251] on div "A" at bounding box center [421, 254] width 23 height 23
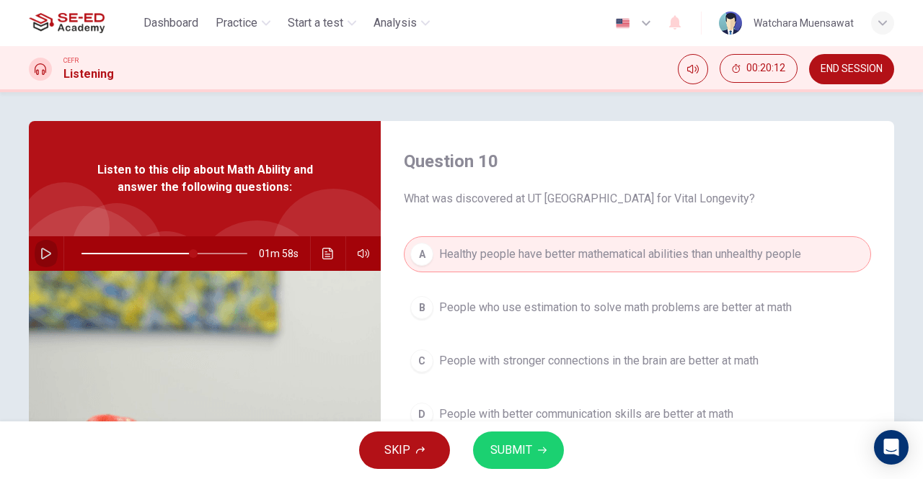
click at [45, 249] on icon "button" at bounding box center [46, 254] width 12 height 12
click at [44, 255] on icon "button" at bounding box center [46, 254] width 12 height 12
click at [412, 303] on div "B" at bounding box center [421, 307] width 23 height 23
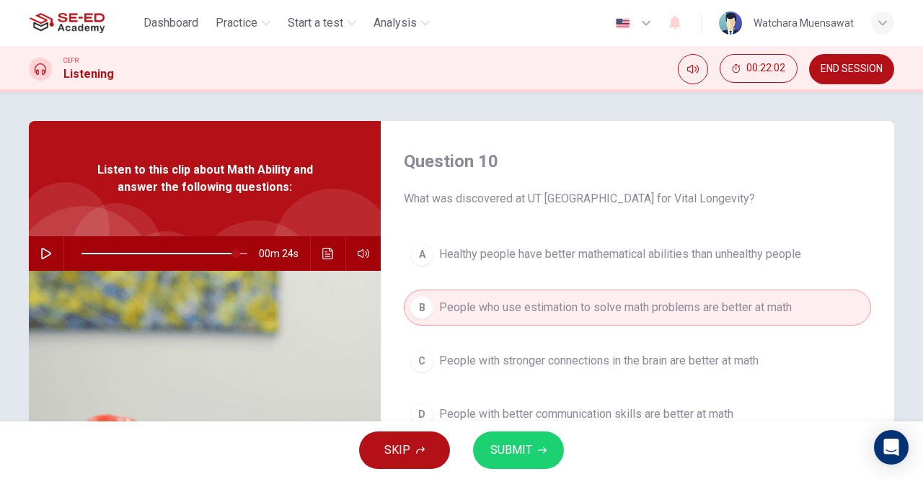
scroll to position [144, 0]
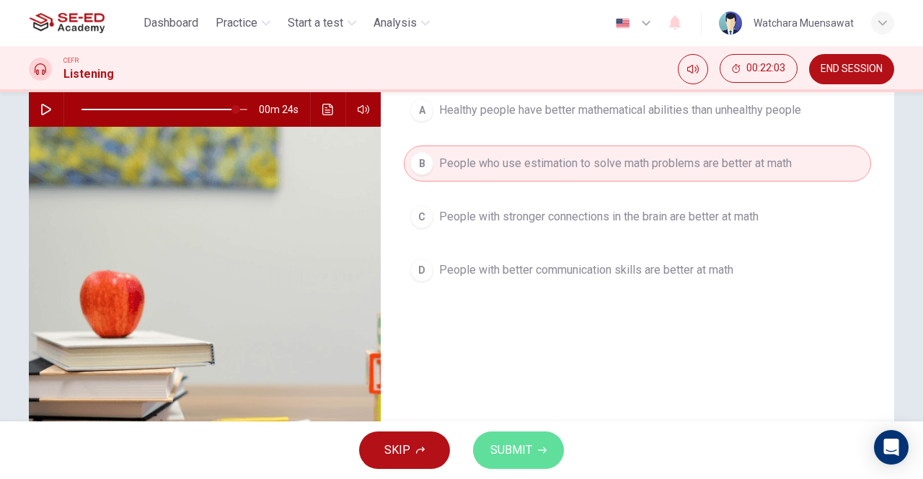
click at [538, 447] on icon "button" at bounding box center [542, 450] width 9 height 9
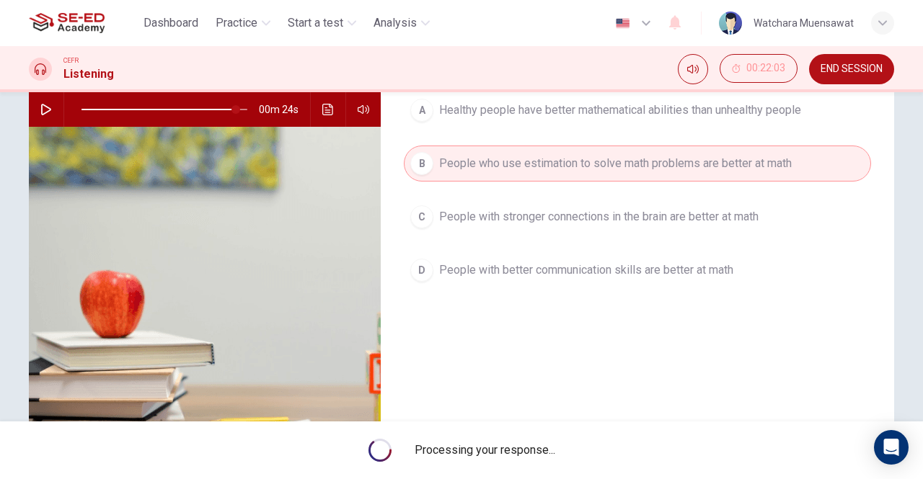
type input "93"
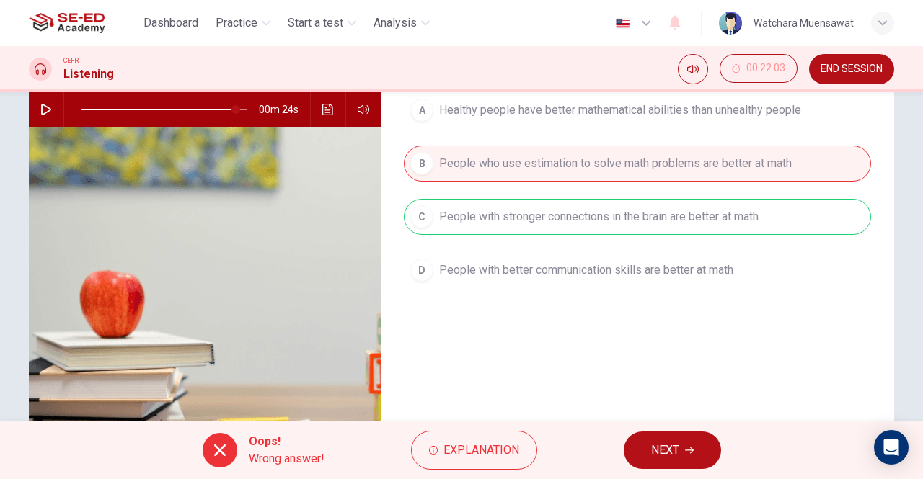
click at [663, 442] on span "NEXT" at bounding box center [665, 450] width 28 height 20
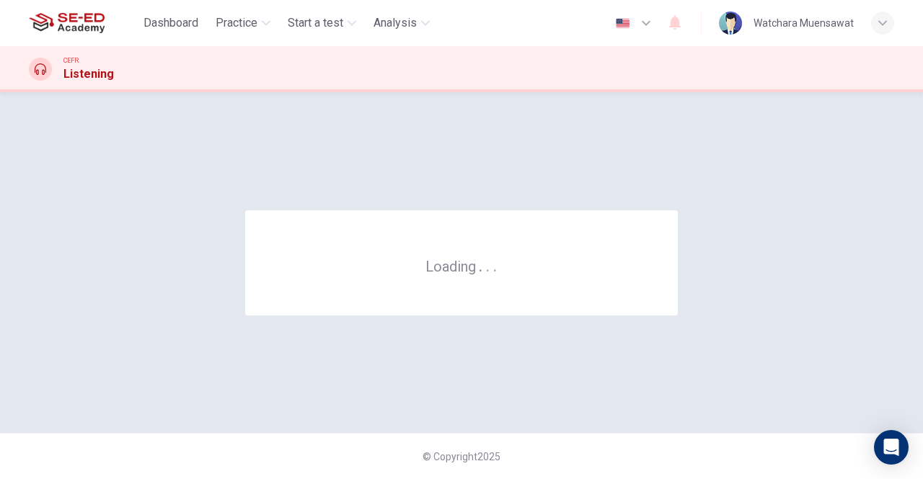
scroll to position [0, 0]
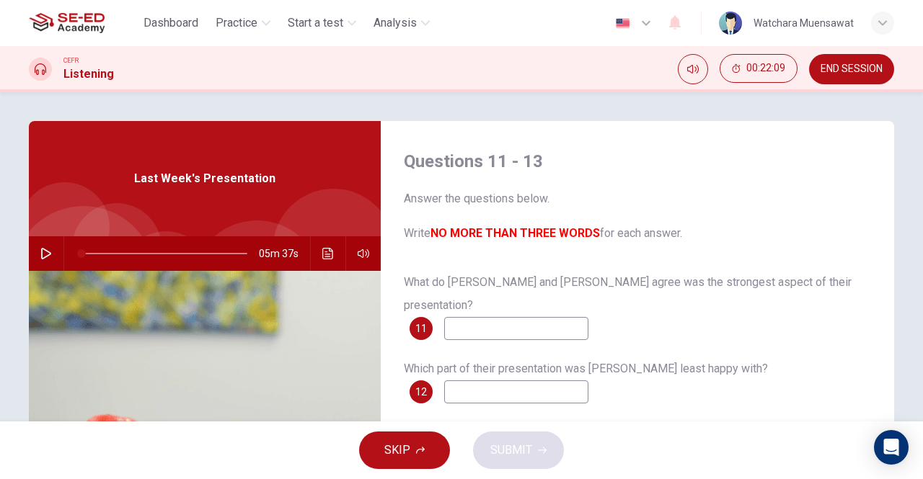
click at [40, 252] on icon "button" at bounding box center [46, 254] width 12 height 12
click at [43, 252] on icon "button" at bounding box center [46, 254] width 12 height 12
click at [618, 285] on span "What do Sharon and Xiao Li agree was the strongest aspect of their presentation?" at bounding box center [628, 293] width 448 height 37
drag, startPoint x: 624, startPoint y: 283, endPoint x: 758, endPoint y: 283, distance: 133.4
click at [758, 283] on span "What do Sharon and Xiao Li agree was the strongest aspect of their presentation?" at bounding box center [628, 293] width 448 height 37
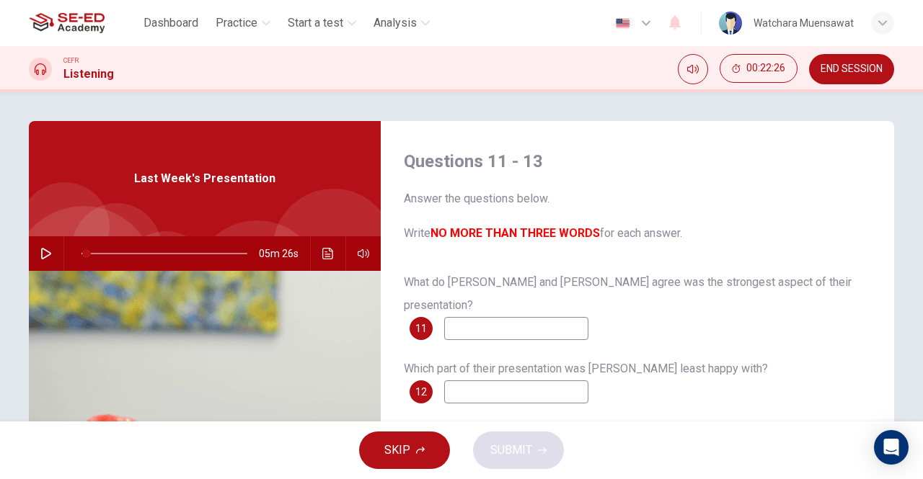
scroll to position [144, 0]
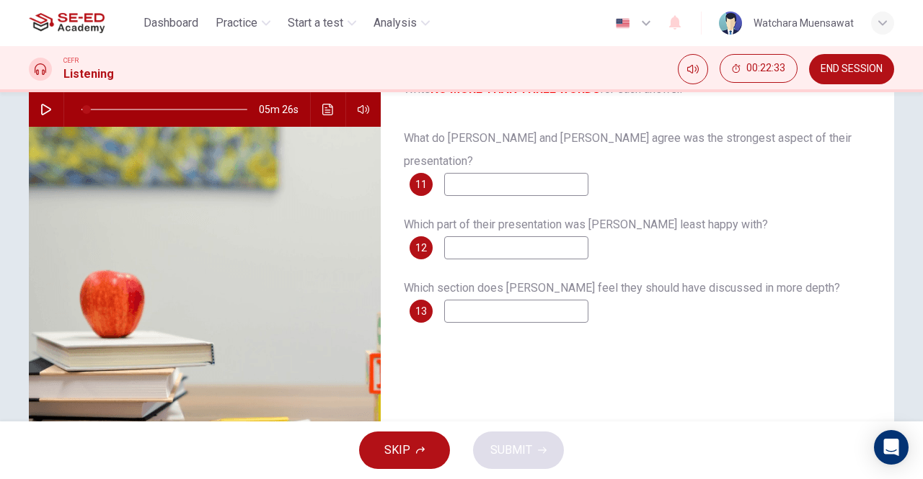
drag, startPoint x: 595, startPoint y: 203, endPoint x: 647, endPoint y: 206, distance: 52.7
click at [647, 218] on span "Which part of their presentation was Xiao Li least happy with?" at bounding box center [586, 225] width 364 height 14
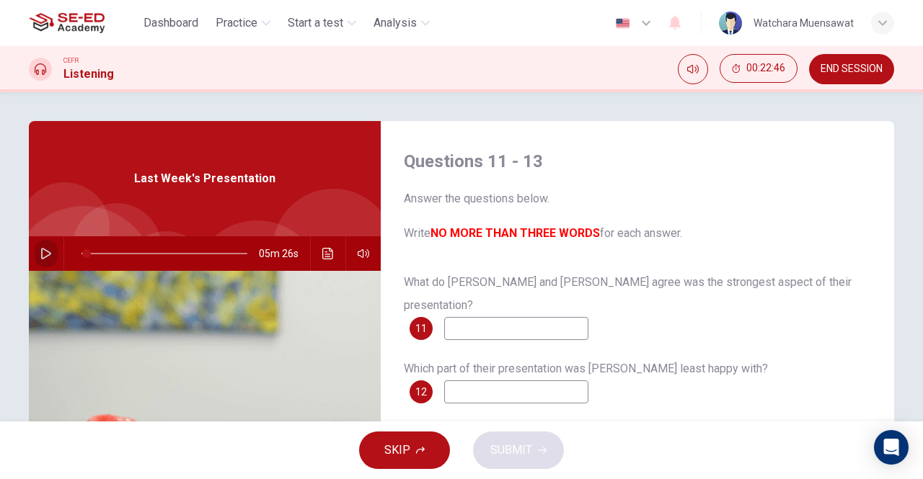
click at [43, 255] on icon "button" at bounding box center [46, 254] width 10 height 12
click at [43, 254] on icon "button" at bounding box center [46, 254] width 12 height 12
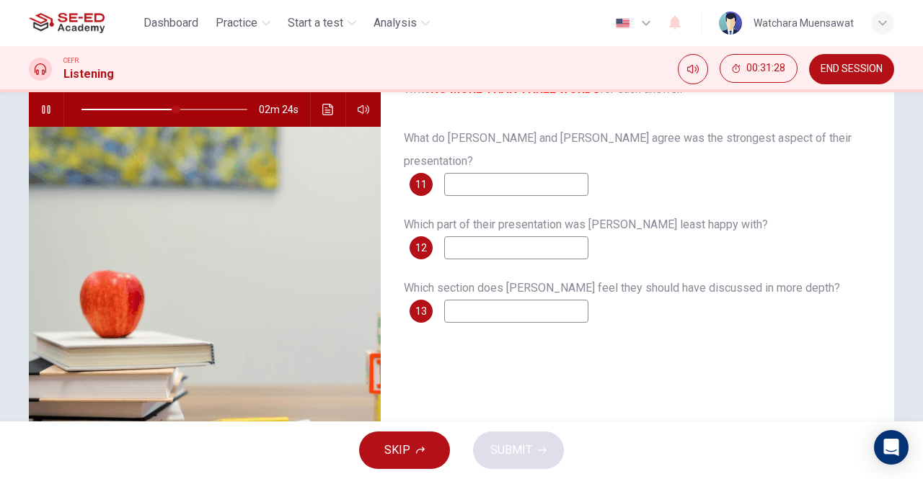
click at [456, 236] on input at bounding box center [516, 247] width 144 height 23
type input "57"
type input "s"
type input "58"
type input "so"
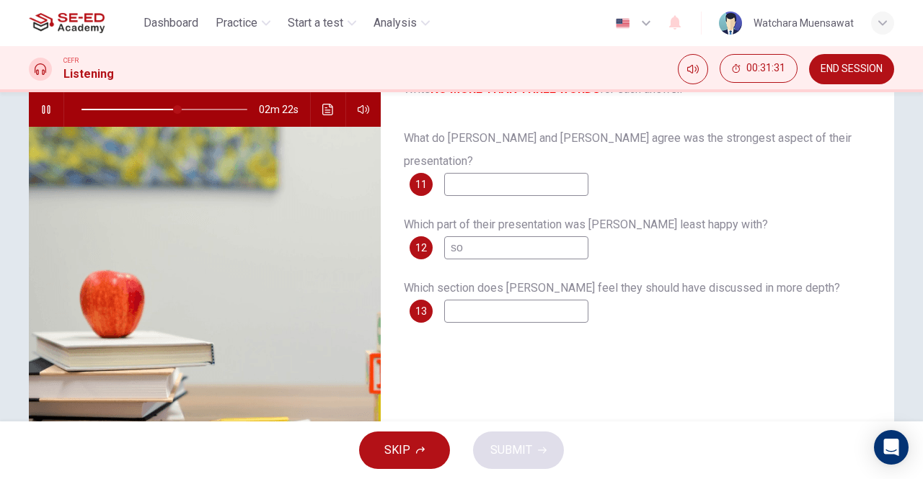
type input "58"
type input "sol"
type input "58"
type input "solu"
type input "59"
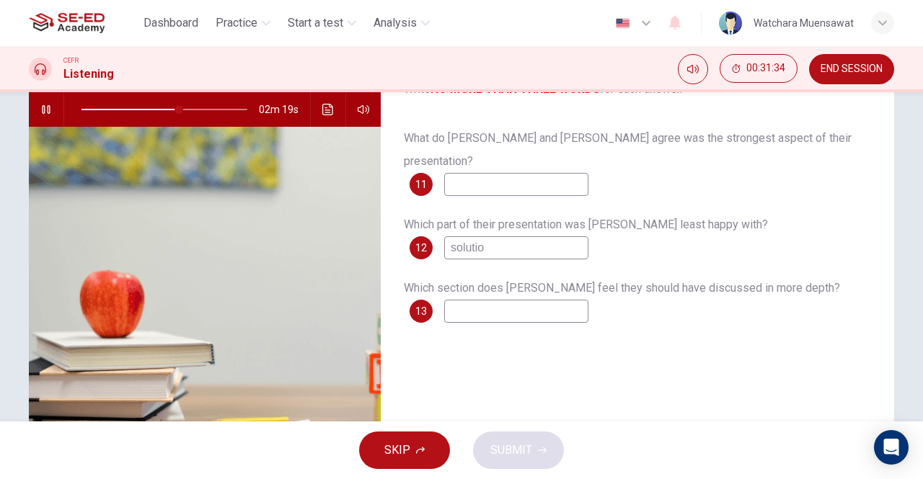
type input "solution"
type input "60"
type input "solution"
click at [492, 300] on input at bounding box center [516, 311] width 144 height 23
click at [43, 110] on icon "button" at bounding box center [46, 110] width 12 height 12
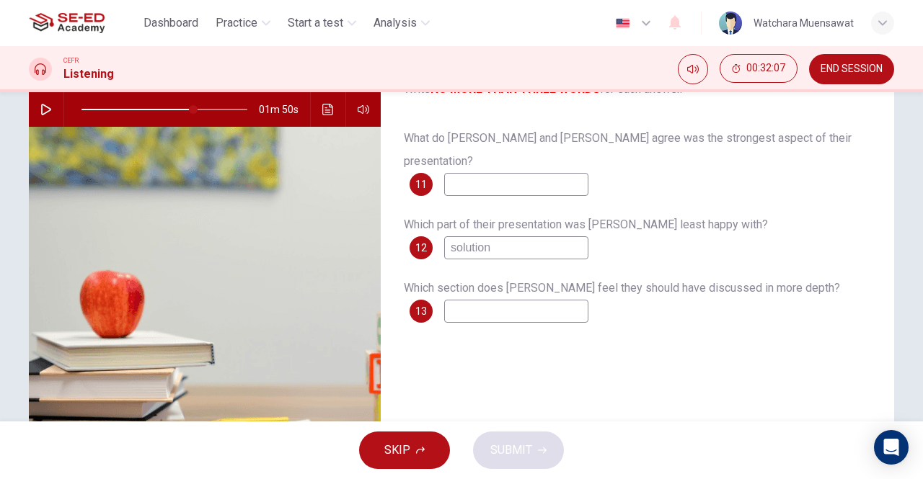
click at [43, 110] on icon "button" at bounding box center [46, 110] width 12 height 12
drag, startPoint x: 205, startPoint y: 105, endPoint x: 103, endPoint y: 112, distance: 101.9
click at [103, 112] on span at bounding box center [106, 109] width 9 height 9
drag, startPoint x: 106, startPoint y: 107, endPoint x: 57, endPoint y: 107, distance: 49.0
click at [57, 107] on div "05m 37s" at bounding box center [205, 109] width 352 height 35
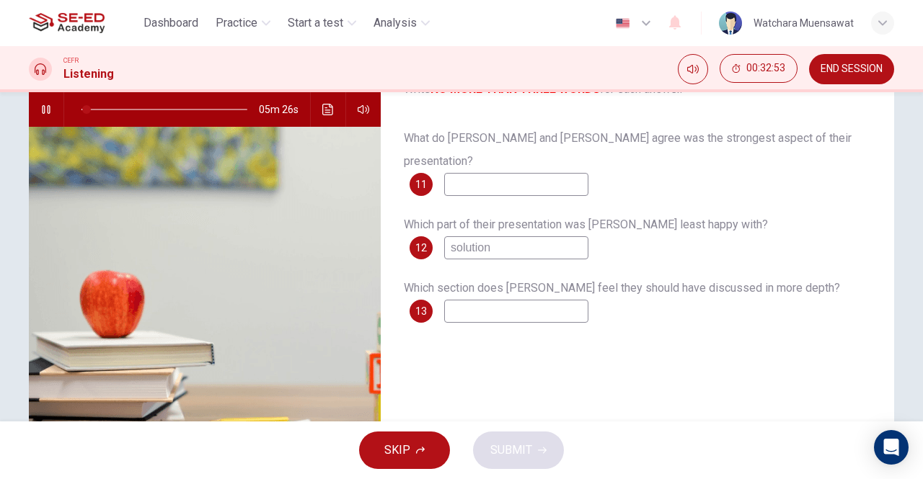
click at [903, 136] on div "Questions 11 - 13 Answer the questions below. Write NO MORE THAN THREE WORDS fo…" at bounding box center [461, 227] width 911 height 501
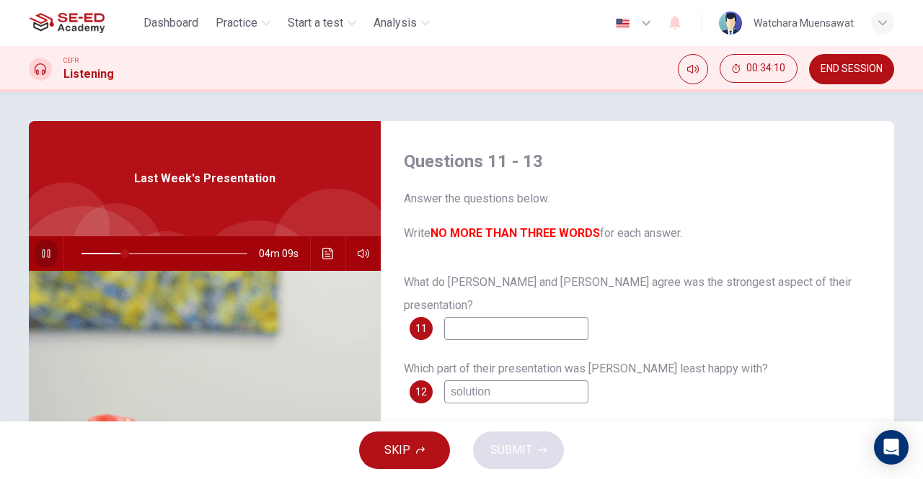
click at [42, 250] on icon "button" at bounding box center [46, 253] width 8 height 9
type input "26"
click at [532, 317] on input at bounding box center [516, 328] width 144 height 23
type input "technique"
type input "26"
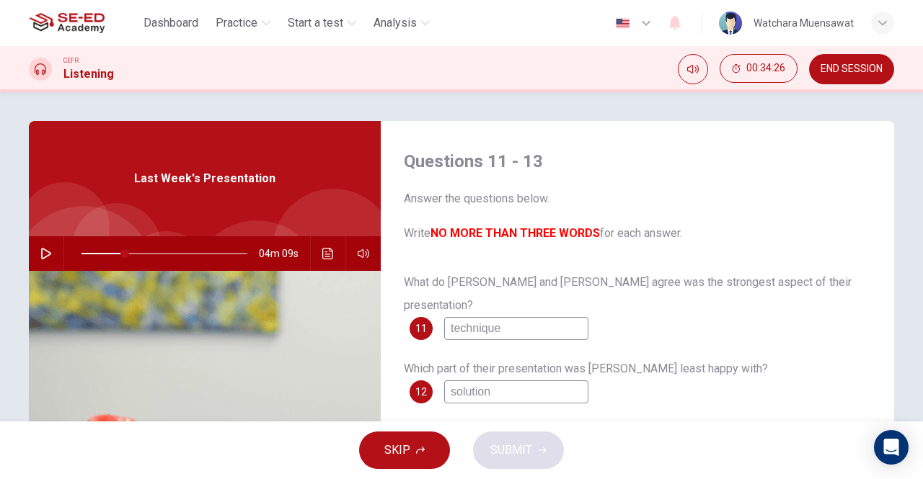
type input "technique"
click at [43, 249] on icon "button" at bounding box center [46, 254] width 12 height 12
drag, startPoint x: 120, startPoint y: 251, endPoint x: 193, endPoint y: 259, distance: 73.2
click at [193, 258] on span at bounding box center [196, 253] width 9 height 9
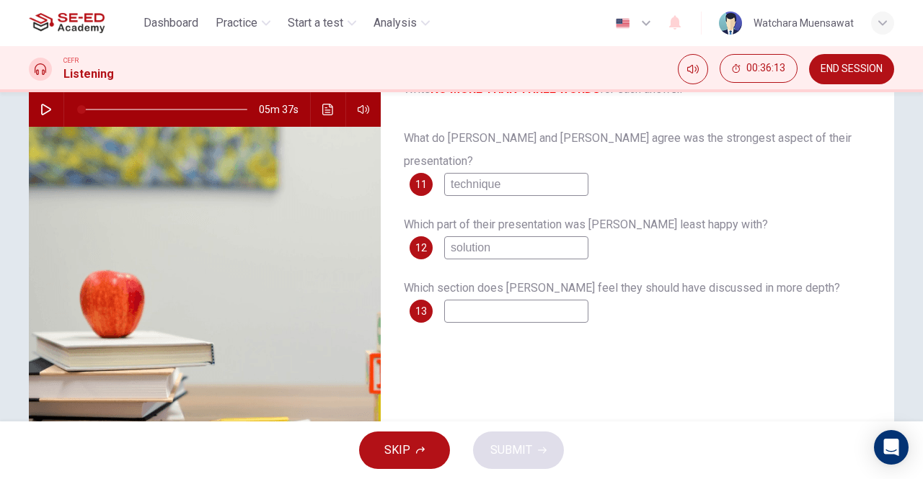
click at [218, 105] on span at bounding box center [164, 109] width 166 height 20
click at [40, 110] on icon "button" at bounding box center [46, 110] width 12 height 12
click at [497, 300] on input at bounding box center [516, 311] width 144 height 23
type input "0"
type input "conclusion"
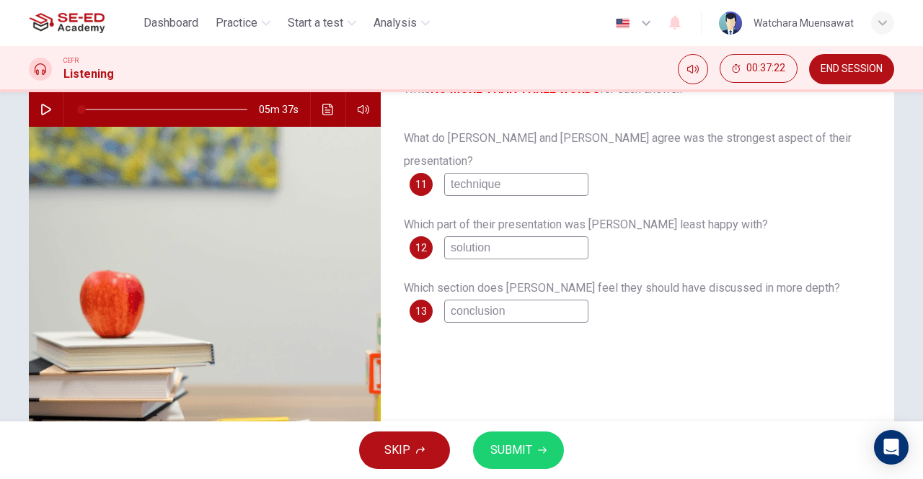
click at [523, 437] on button "SUBMIT" at bounding box center [518, 450] width 91 height 37
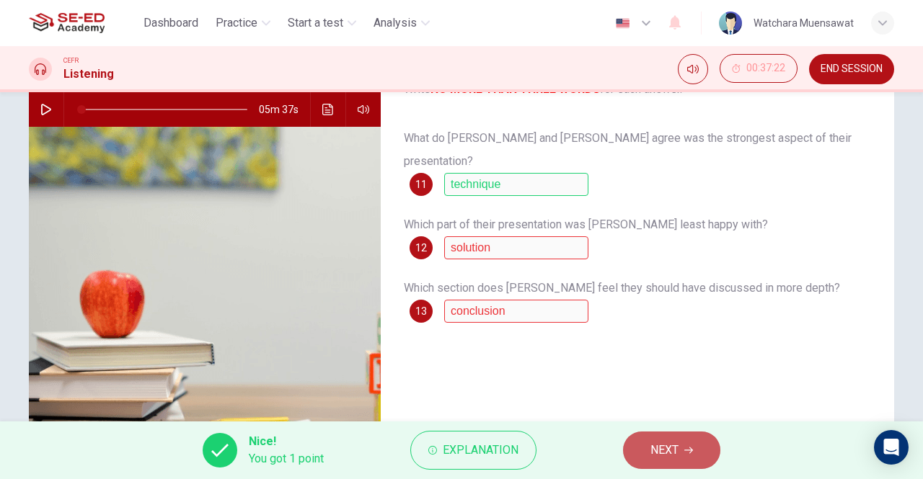
click at [657, 452] on span "NEXT" at bounding box center [664, 450] width 28 height 20
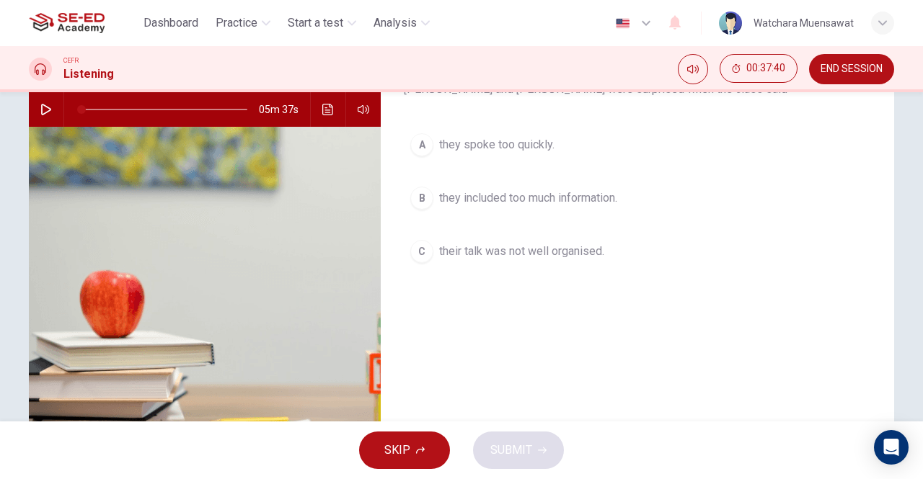
click at [418, 250] on div "C" at bounding box center [421, 251] width 23 height 23
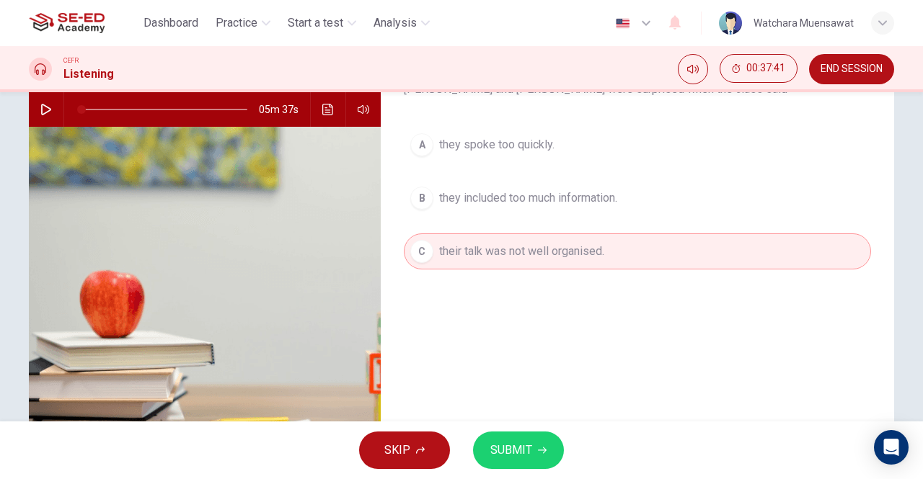
scroll to position [0, 0]
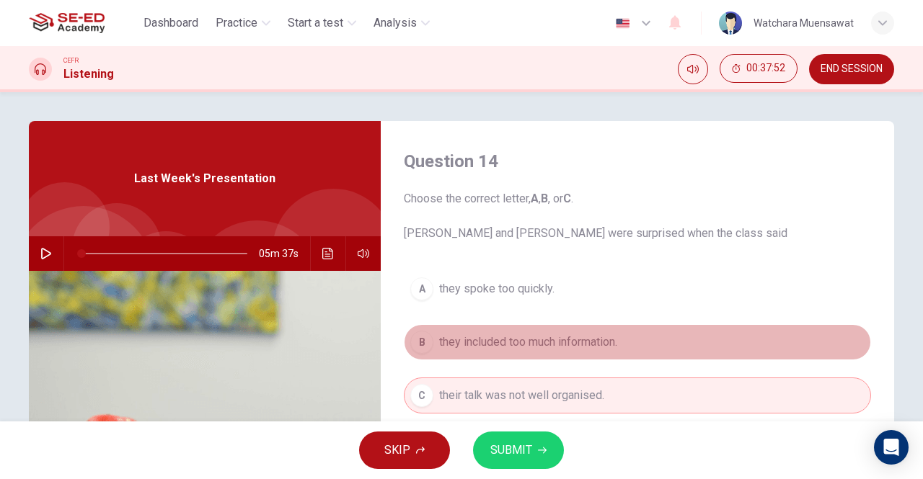
click at [417, 347] on div "B" at bounding box center [421, 342] width 23 height 23
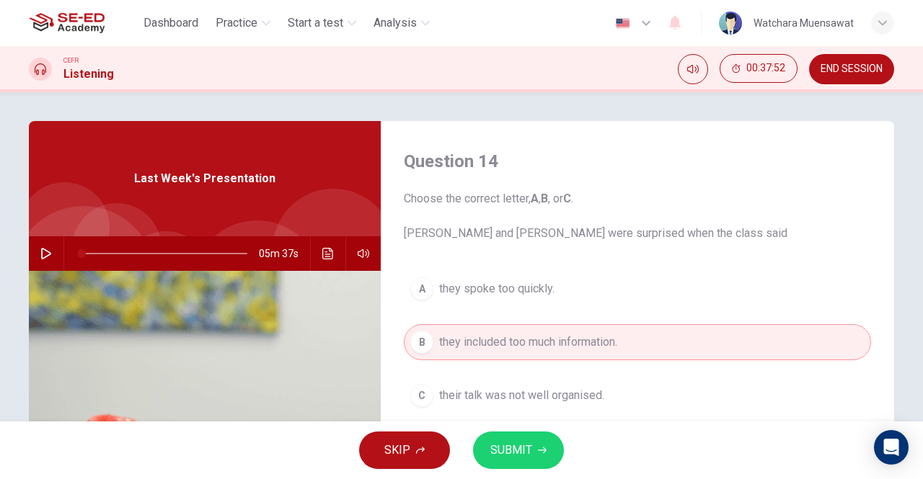
click at [507, 448] on span "SUBMIT" at bounding box center [511, 450] width 42 height 20
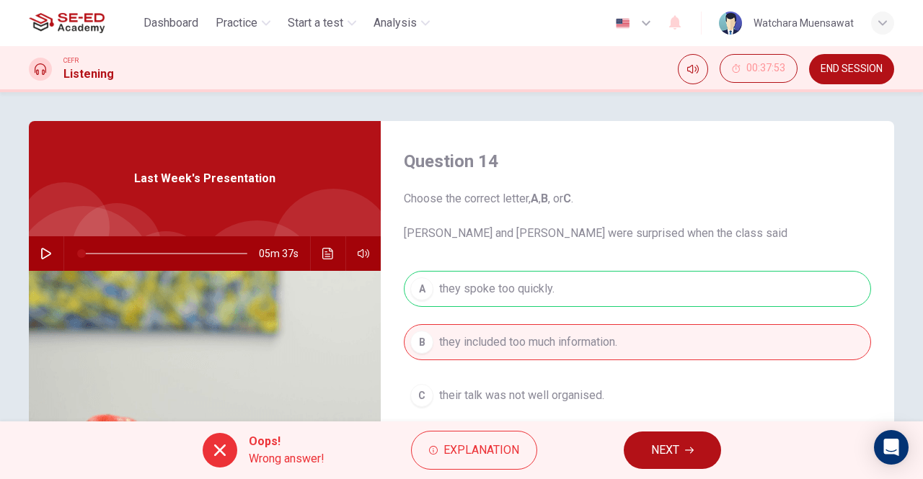
click at [682, 453] on button "NEXT" at bounding box center [672, 450] width 97 height 37
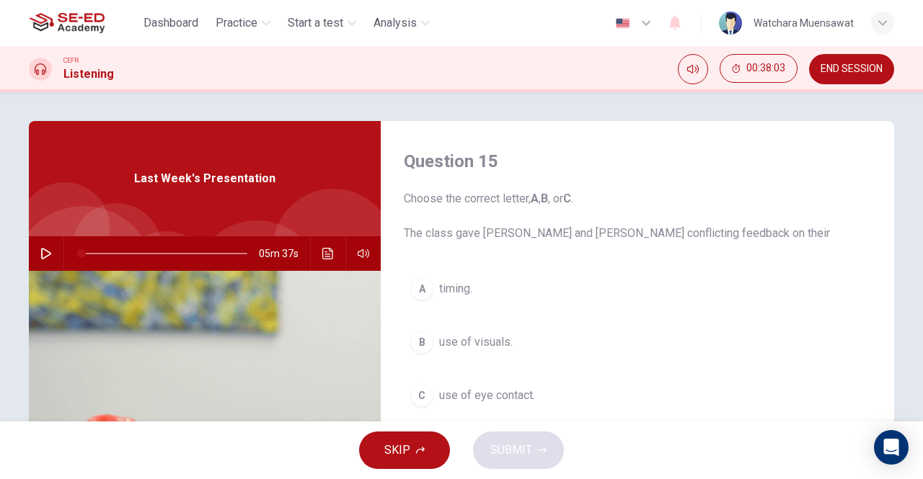
scroll to position [144, 0]
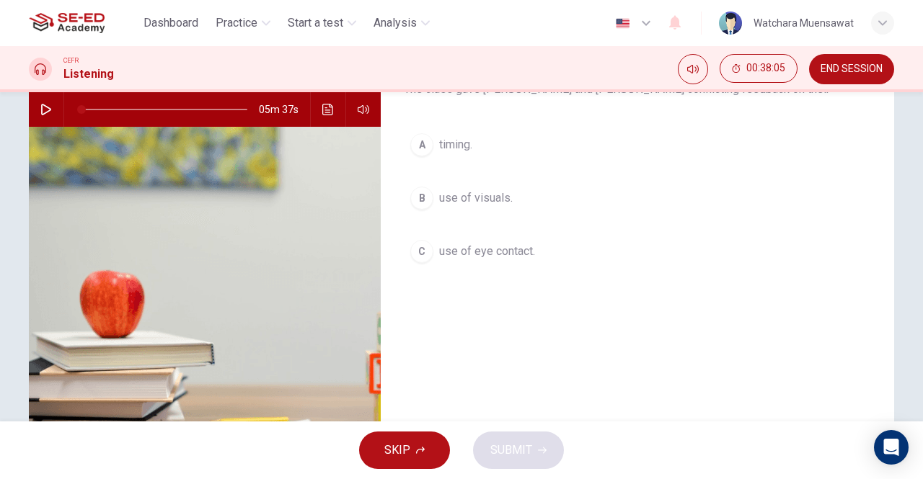
click at [457, 148] on span "timing." at bounding box center [455, 144] width 33 height 17
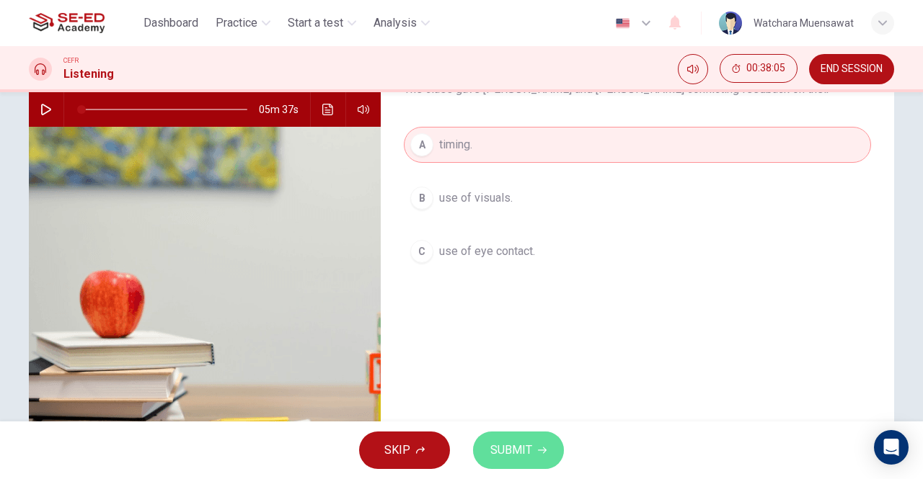
click at [528, 445] on span "SUBMIT" at bounding box center [511, 450] width 42 height 20
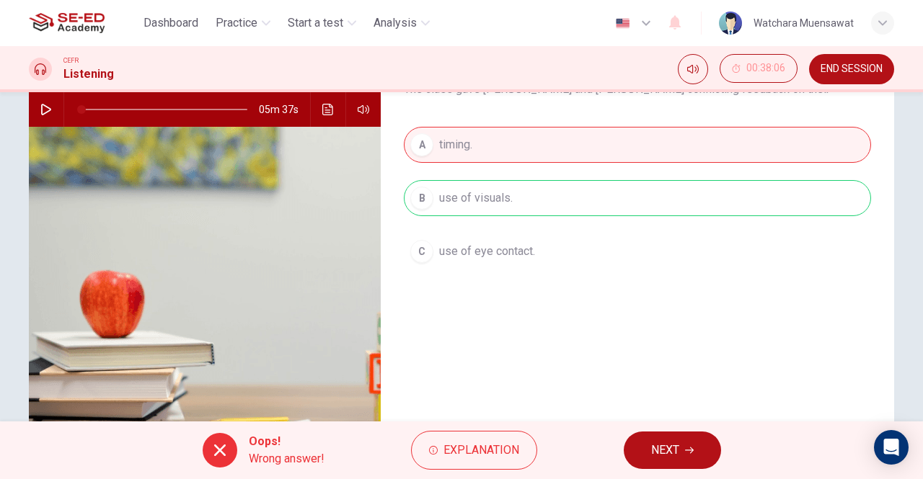
click at [669, 447] on span "NEXT" at bounding box center [665, 450] width 28 height 20
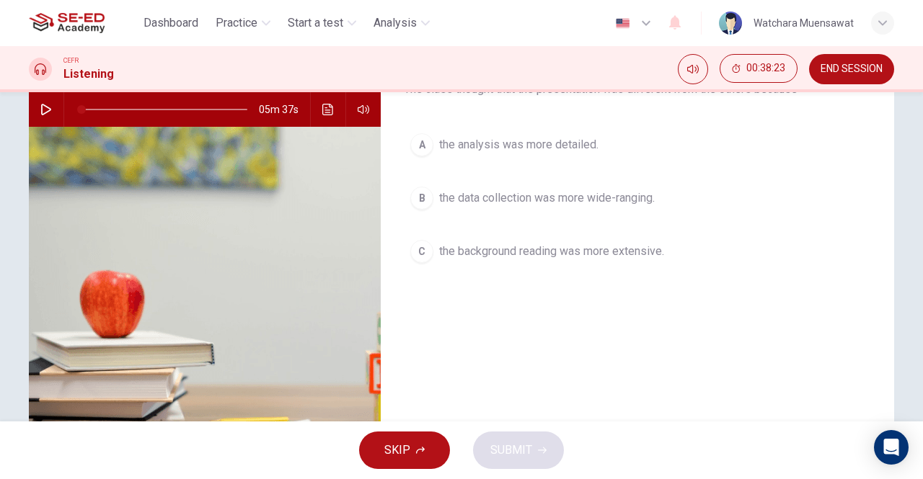
click at [426, 200] on div "B" at bounding box center [421, 198] width 23 height 23
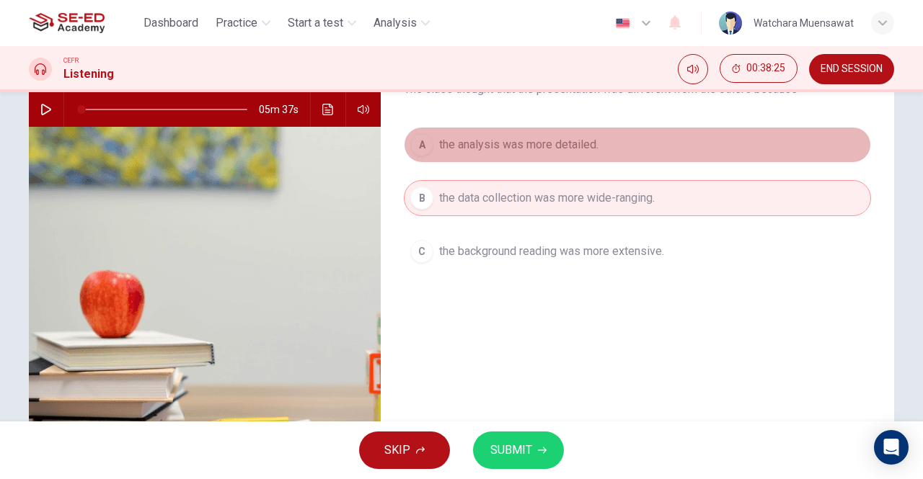
click at [412, 144] on div "A" at bounding box center [421, 144] width 23 height 23
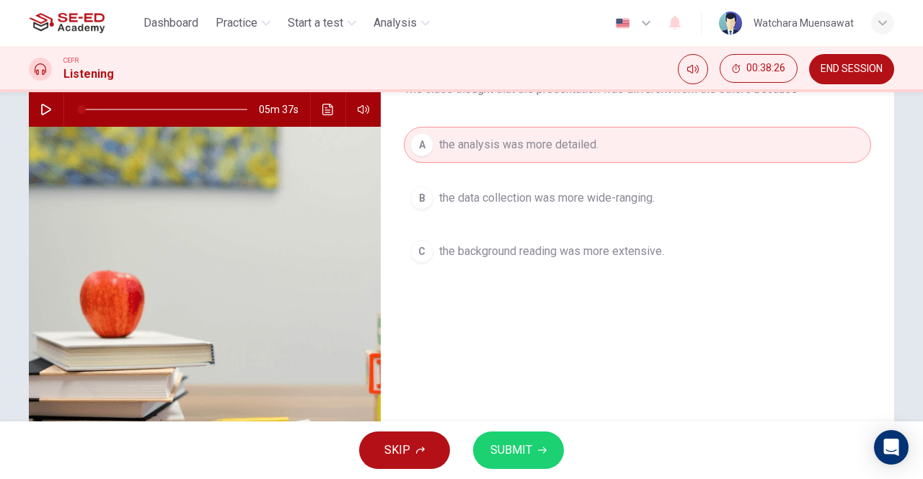
click at [531, 433] on div "SKIP SUBMIT" at bounding box center [461, 451] width 923 height 58
click at [530, 440] on button "SUBMIT" at bounding box center [518, 450] width 91 height 37
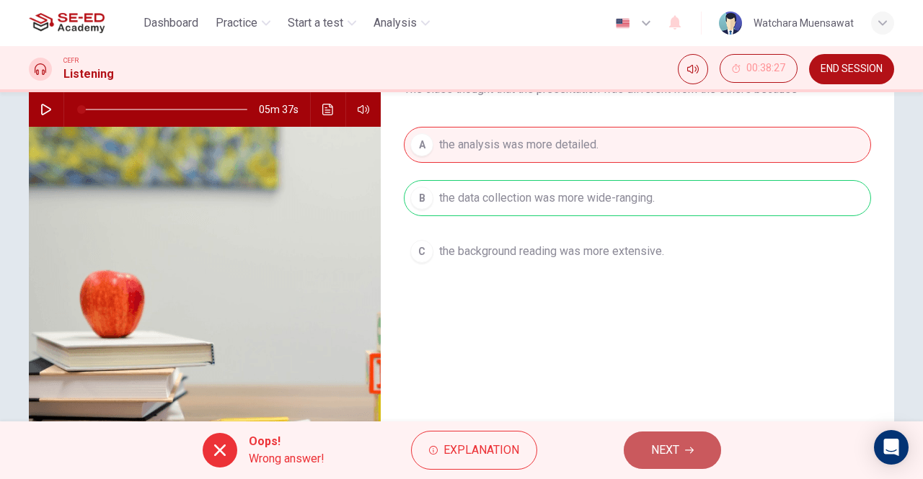
click at [685, 451] on button "NEXT" at bounding box center [672, 450] width 97 height 37
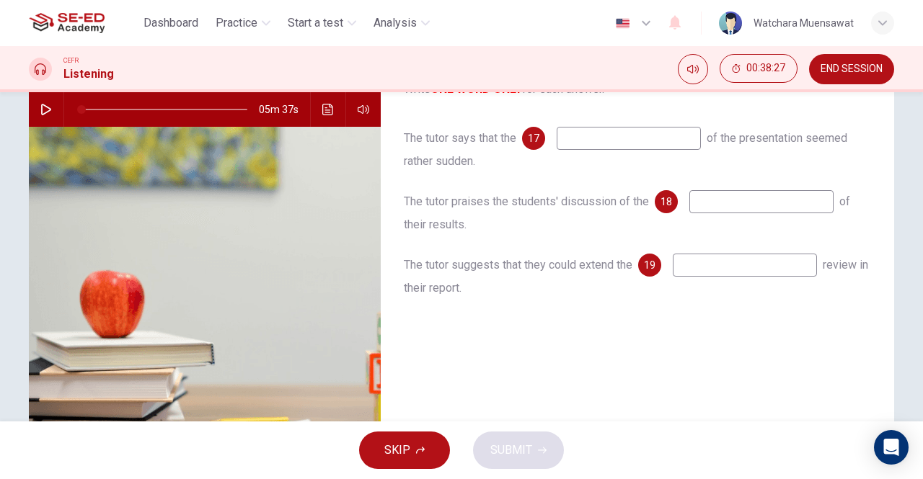
scroll to position [0, 0]
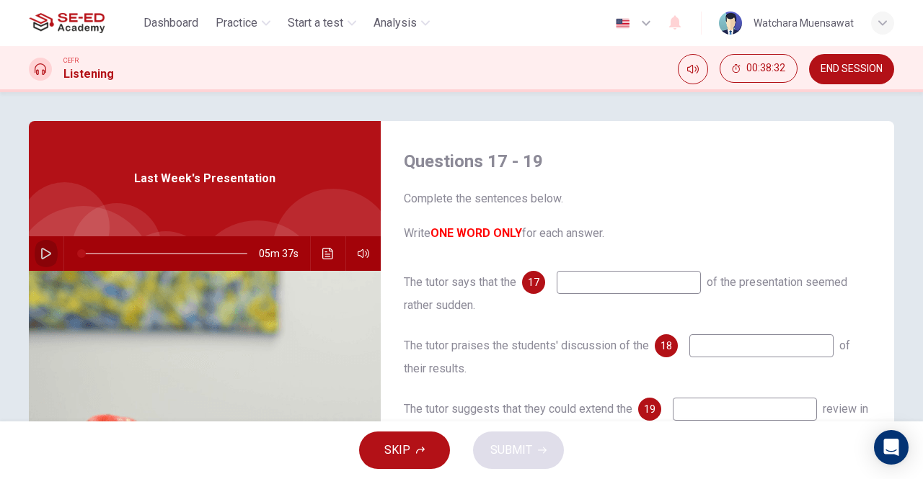
click at [51, 255] on button "button" at bounding box center [46, 253] width 23 height 35
click at [46, 255] on icon "button" at bounding box center [46, 254] width 12 height 12
type input "1"
click at [600, 285] on input at bounding box center [628, 282] width 144 height 23
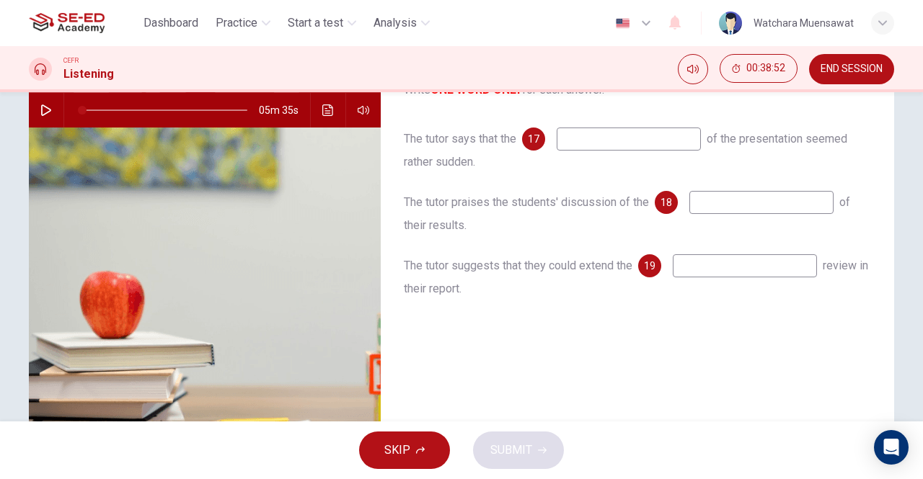
scroll to position [144, 0]
click at [701, 264] on input at bounding box center [745, 265] width 144 height 23
type input "diagram"
click at [759, 208] on input at bounding box center [761, 201] width 144 height 23
drag, startPoint x: 456, startPoint y: 203, endPoint x: 488, endPoint y: 204, distance: 32.4
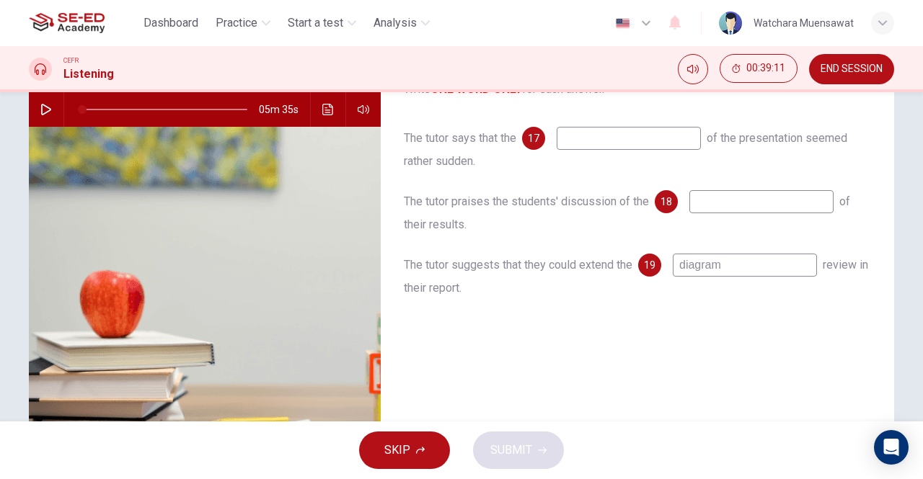
click at [488, 204] on span "The tutor praises the students' discussion of the" at bounding box center [526, 202] width 245 height 14
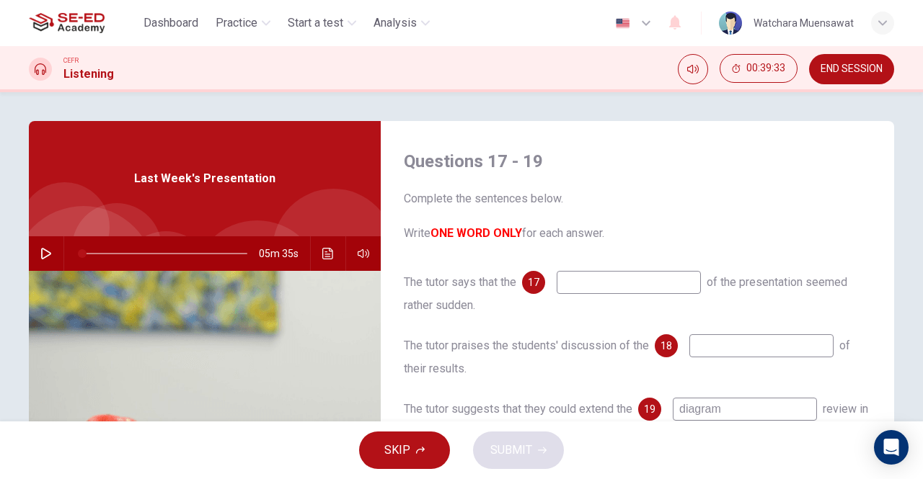
click at [583, 287] on input at bounding box center [628, 282] width 144 height 23
type input "content"
click at [729, 352] on input at bounding box center [761, 345] width 144 height 23
type input "1"
type input "s"
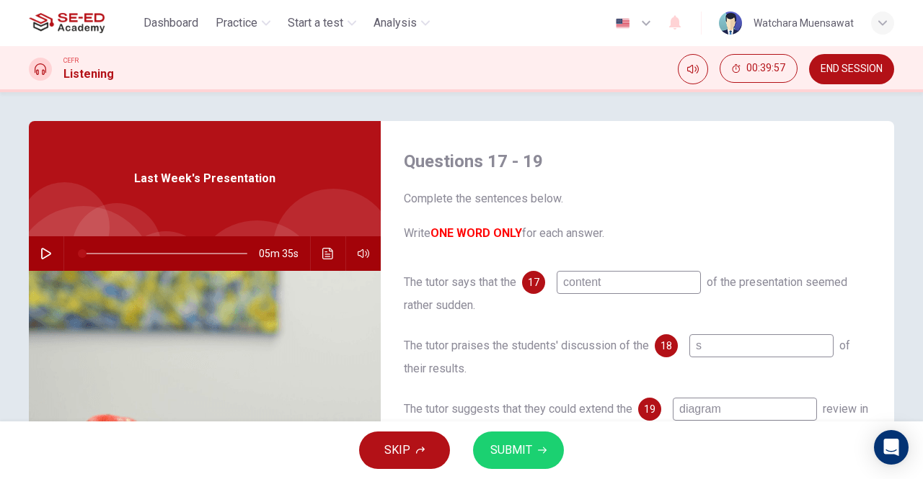
type input "1"
type input "so"
type input "1"
type input "sot"
type input "1"
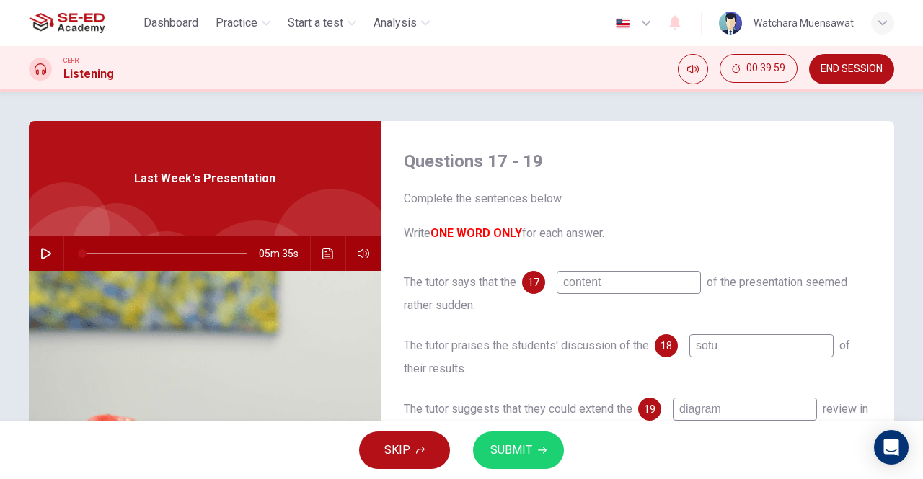
type input "sotut"
type input "1"
type input "sotutio"
type input "1"
type input "sotution"
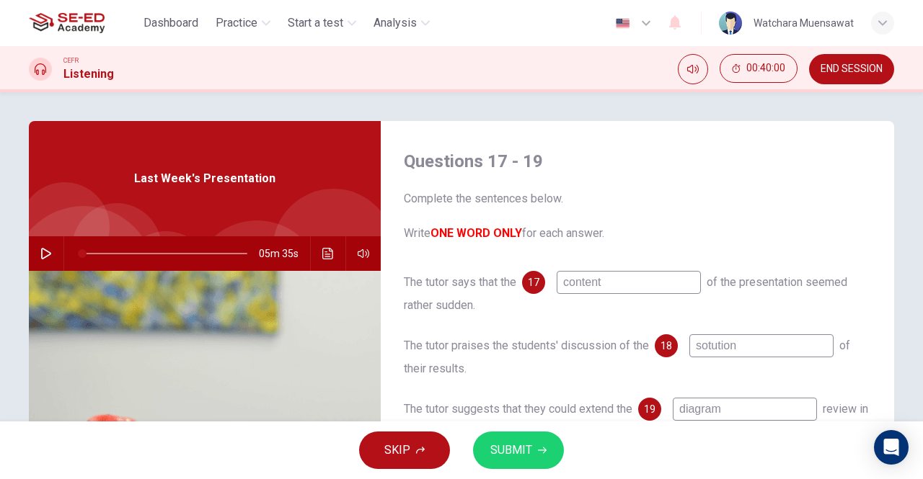
type input "1"
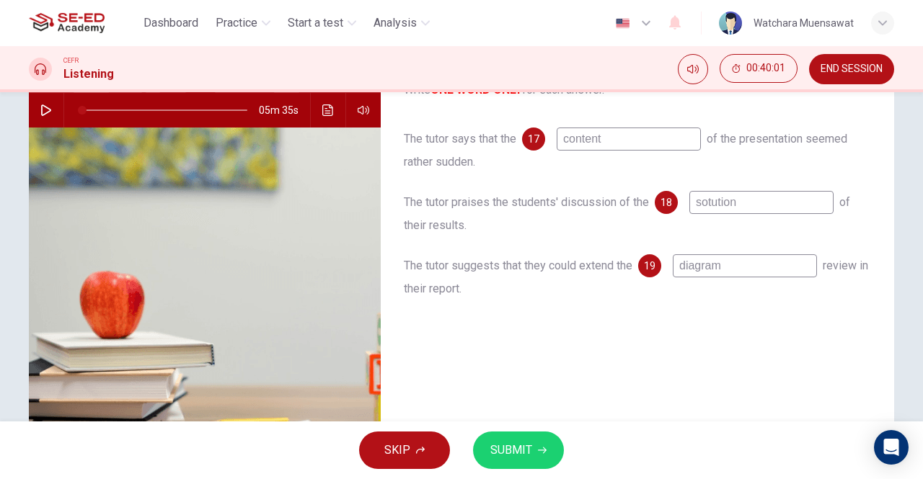
scroll to position [144, 0]
type input "sotution"
click at [538, 447] on button "SUBMIT" at bounding box center [518, 450] width 91 height 37
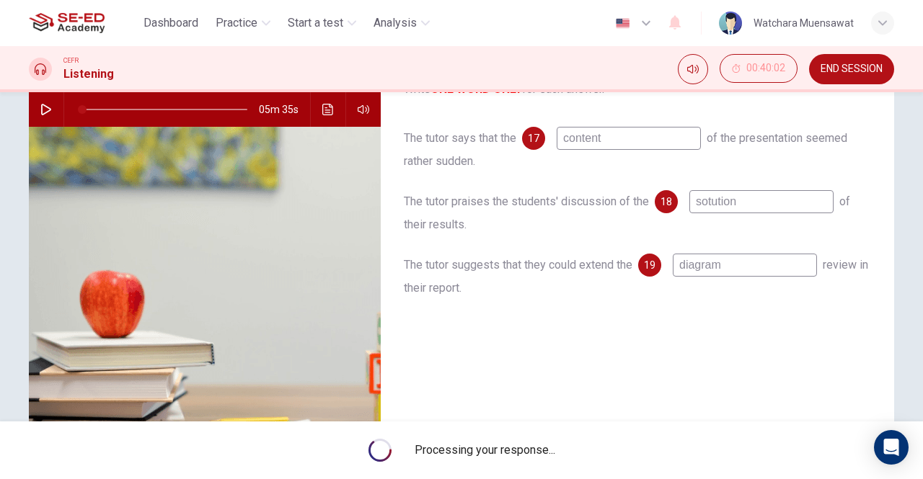
type input "1"
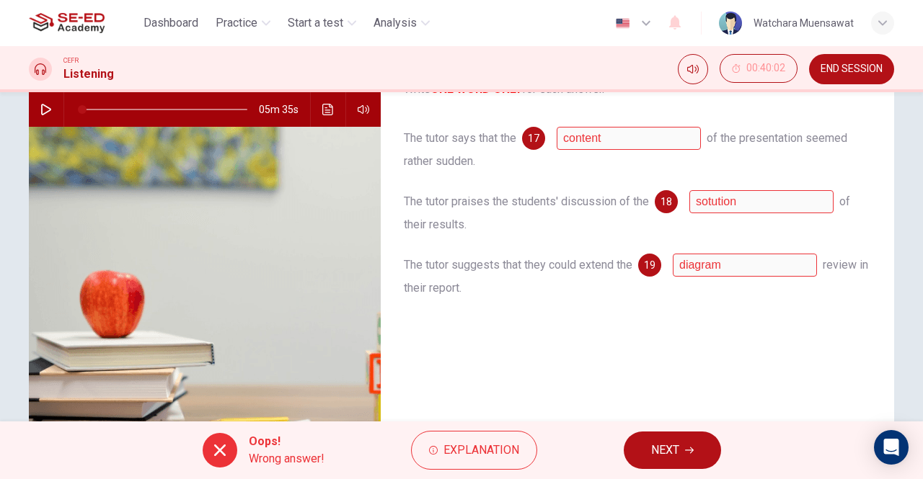
click at [673, 446] on span "NEXT" at bounding box center [665, 450] width 28 height 20
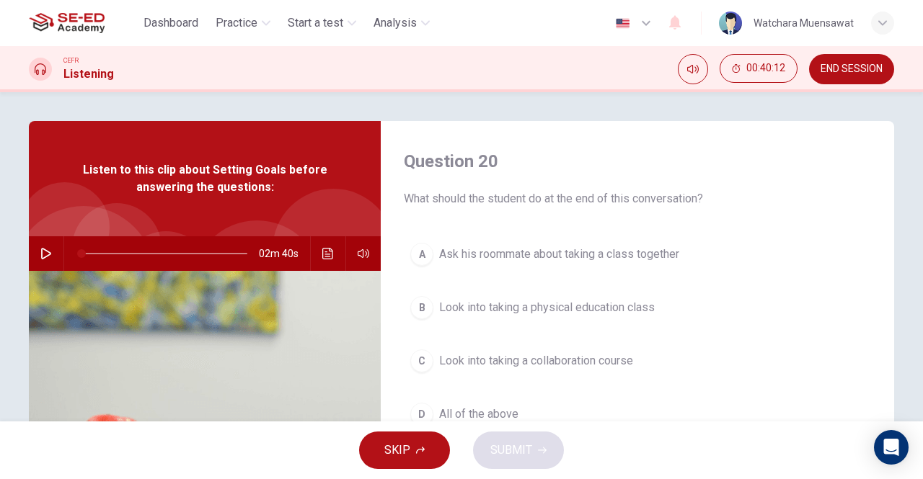
scroll to position [229, 0]
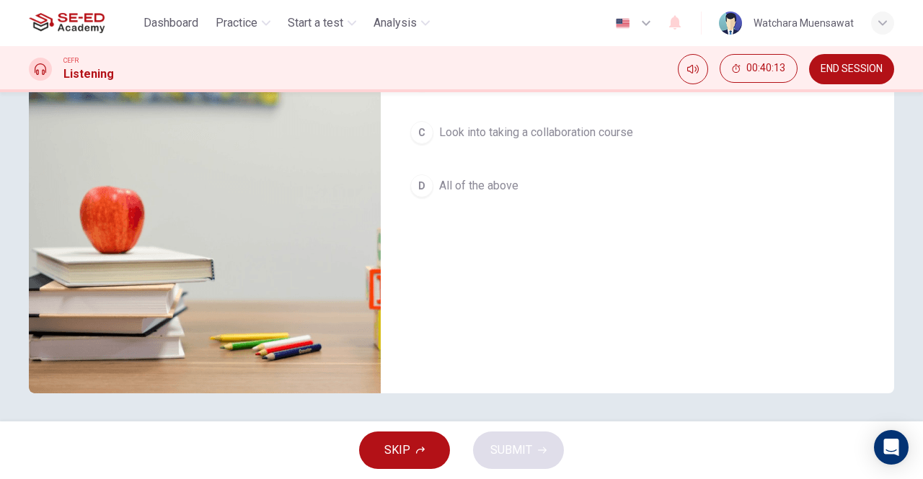
click at [847, 68] on span "END SESSION" at bounding box center [851, 69] width 62 height 12
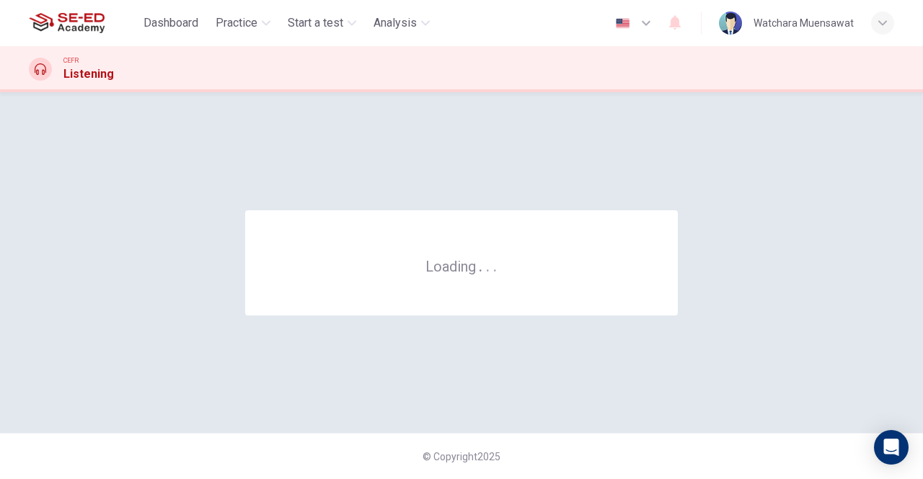
scroll to position [0, 0]
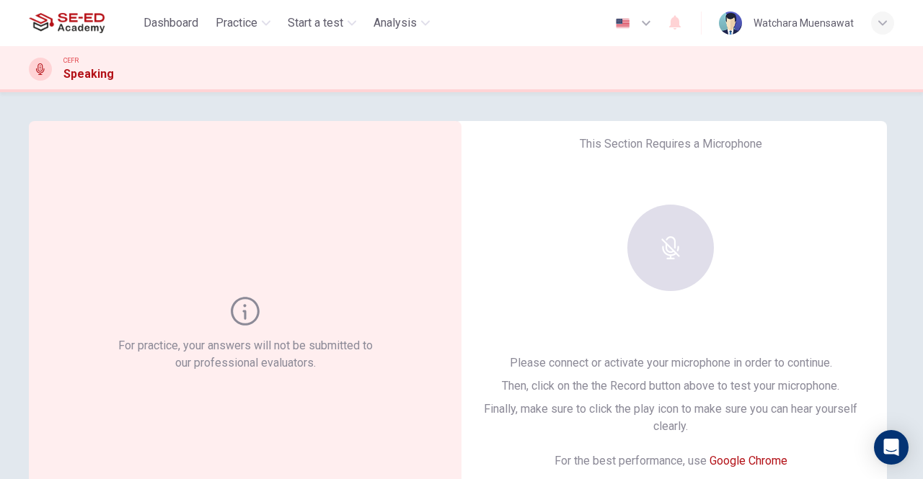
scroll to position [217, 0]
